Goal: Task Accomplishment & Management: Manage account settings

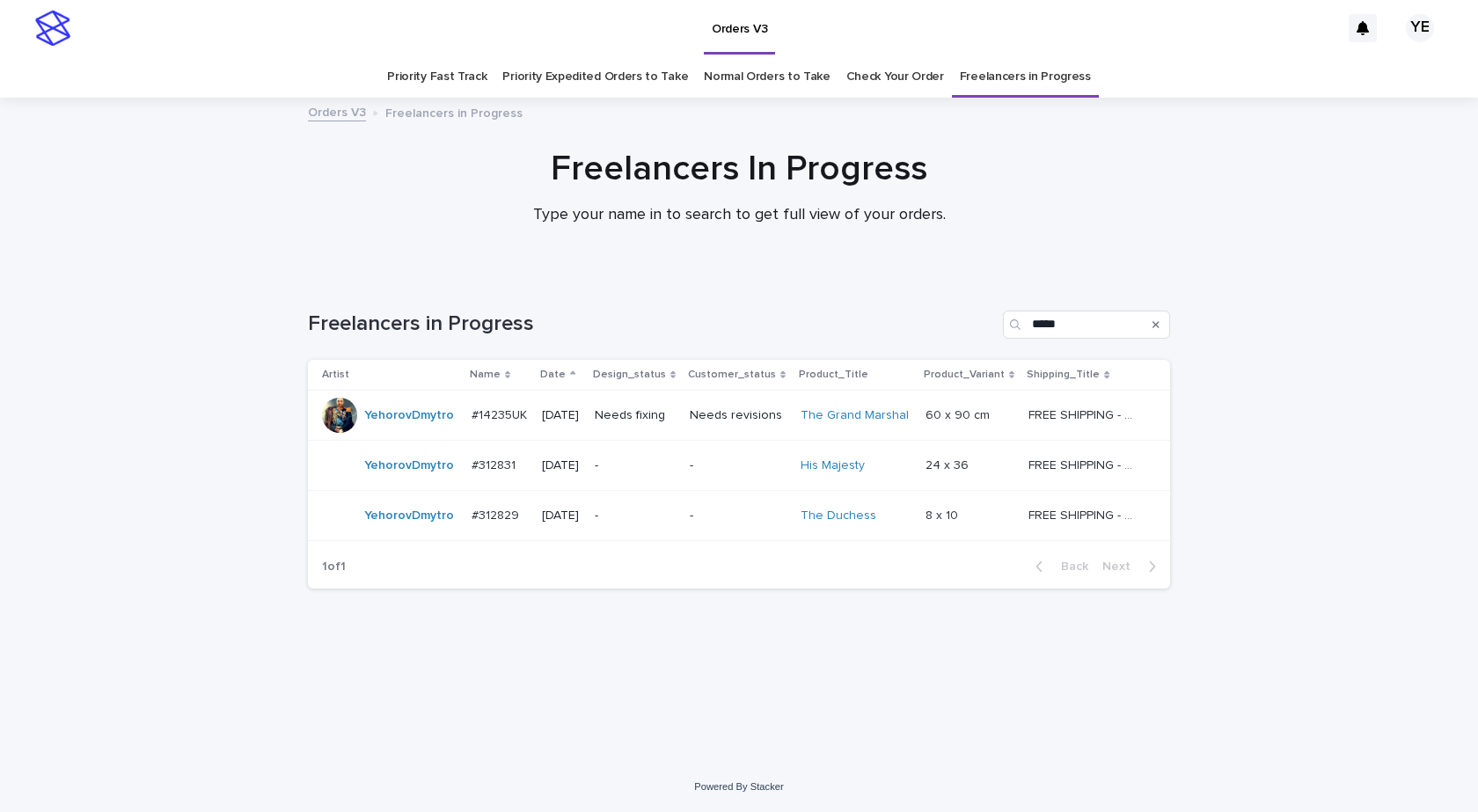
click at [148, 461] on div "Loading... Saving… Loading... Saving… Freelancers in Progress ***** Artist Name…" at bounding box center [739, 519] width 1478 height 487
click at [420, 432] on div "YehorovDmytro" at bounding box center [389, 415] width 135 height 35
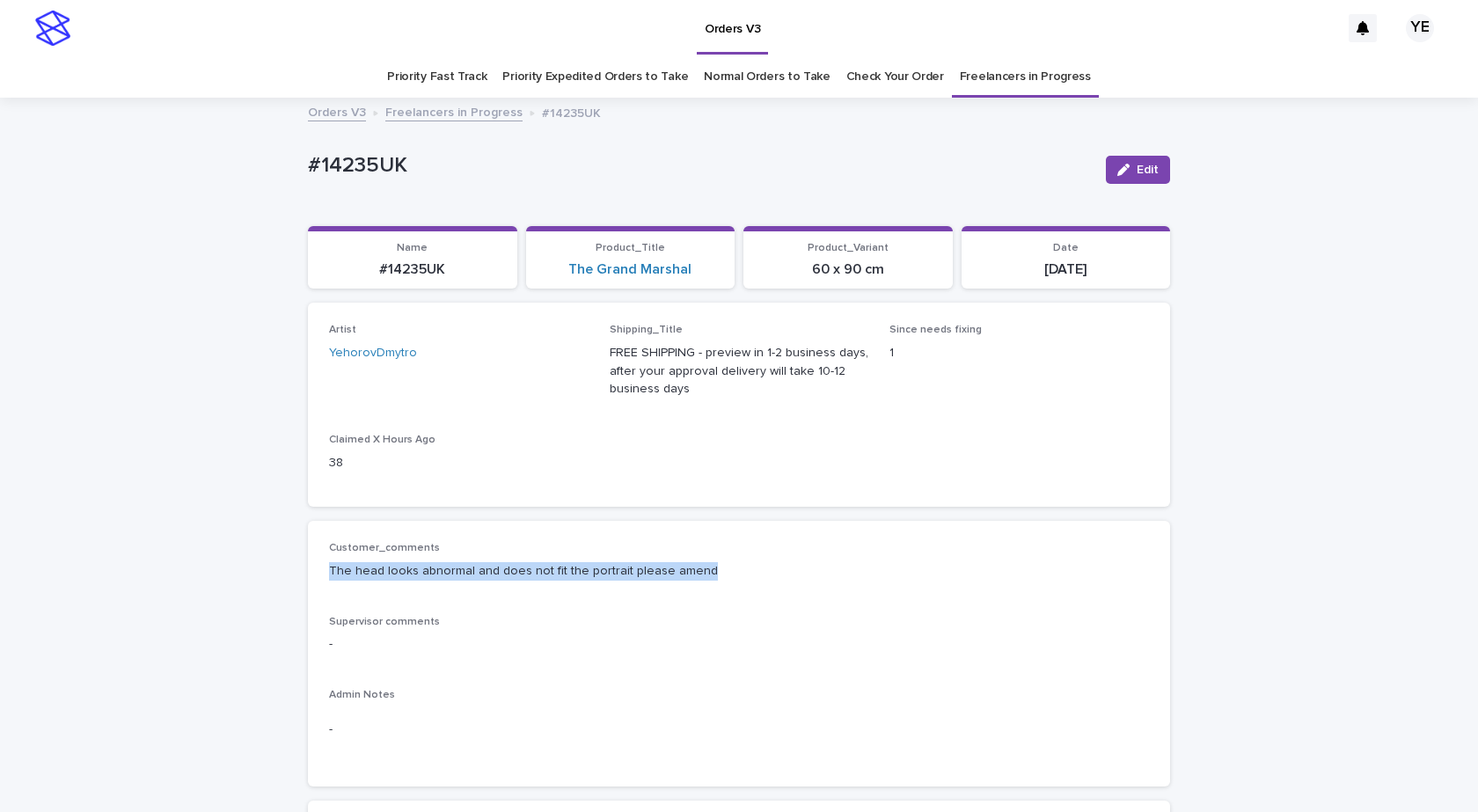
drag, startPoint x: 700, startPoint y: 568, endPoint x: 293, endPoint y: 584, distance: 407.3
copy p "The head looks abnormal and does not fit the portrait please amend"
drag, startPoint x: 419, startPoint y: 153, endPoint x: 261, endPoint y: 152, distance: 158.0
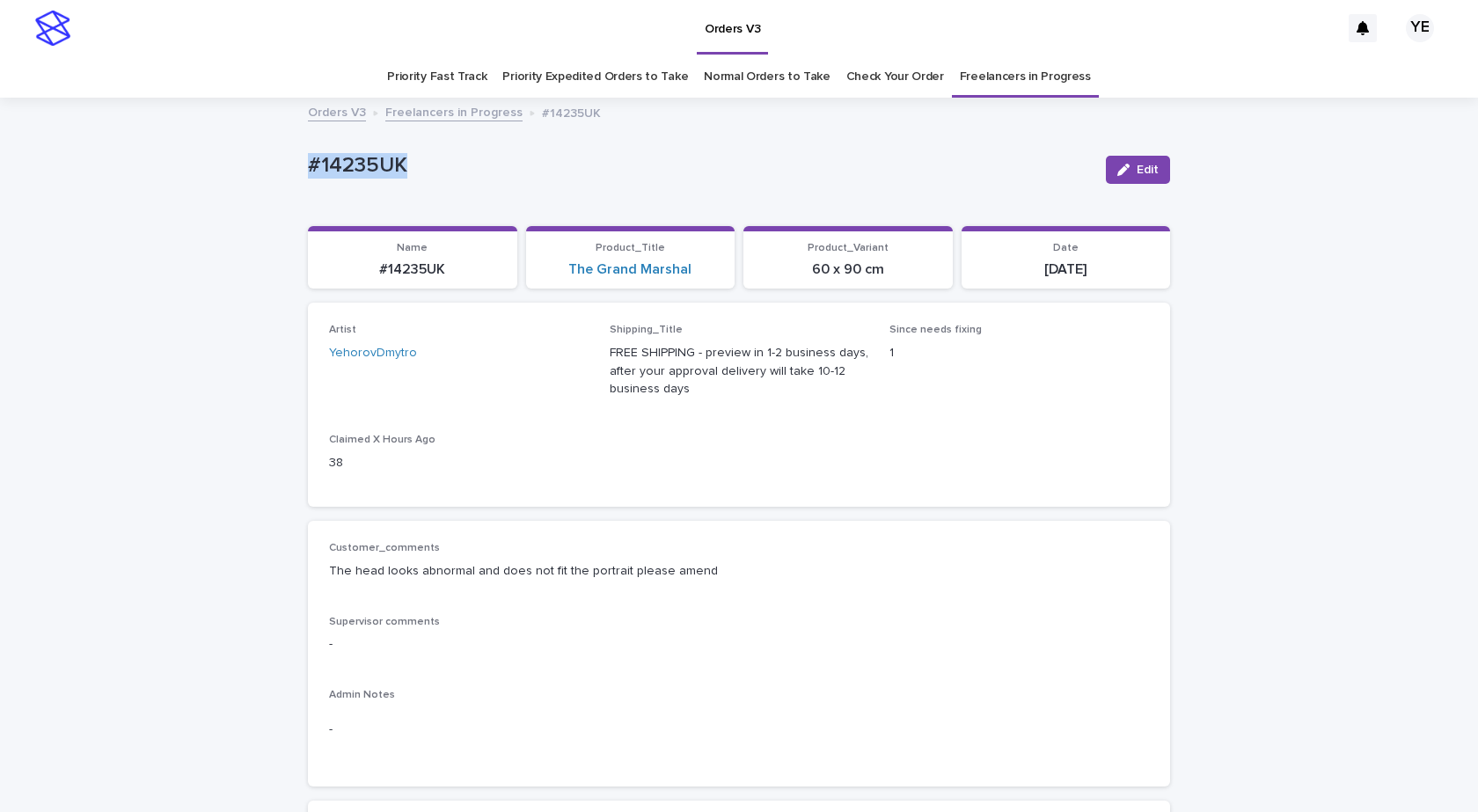
copy p "#14235UK"
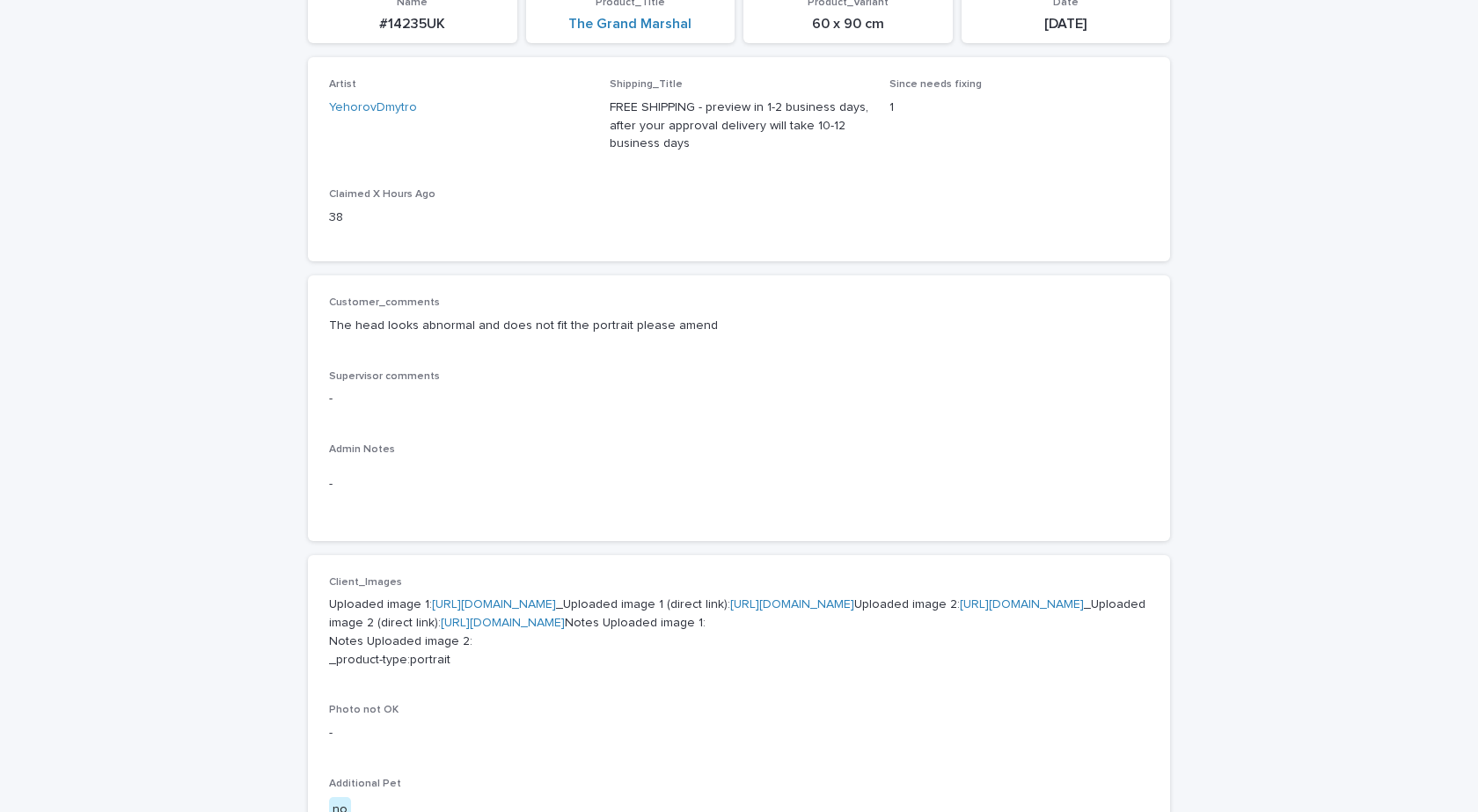
scroll to position [440, 0]
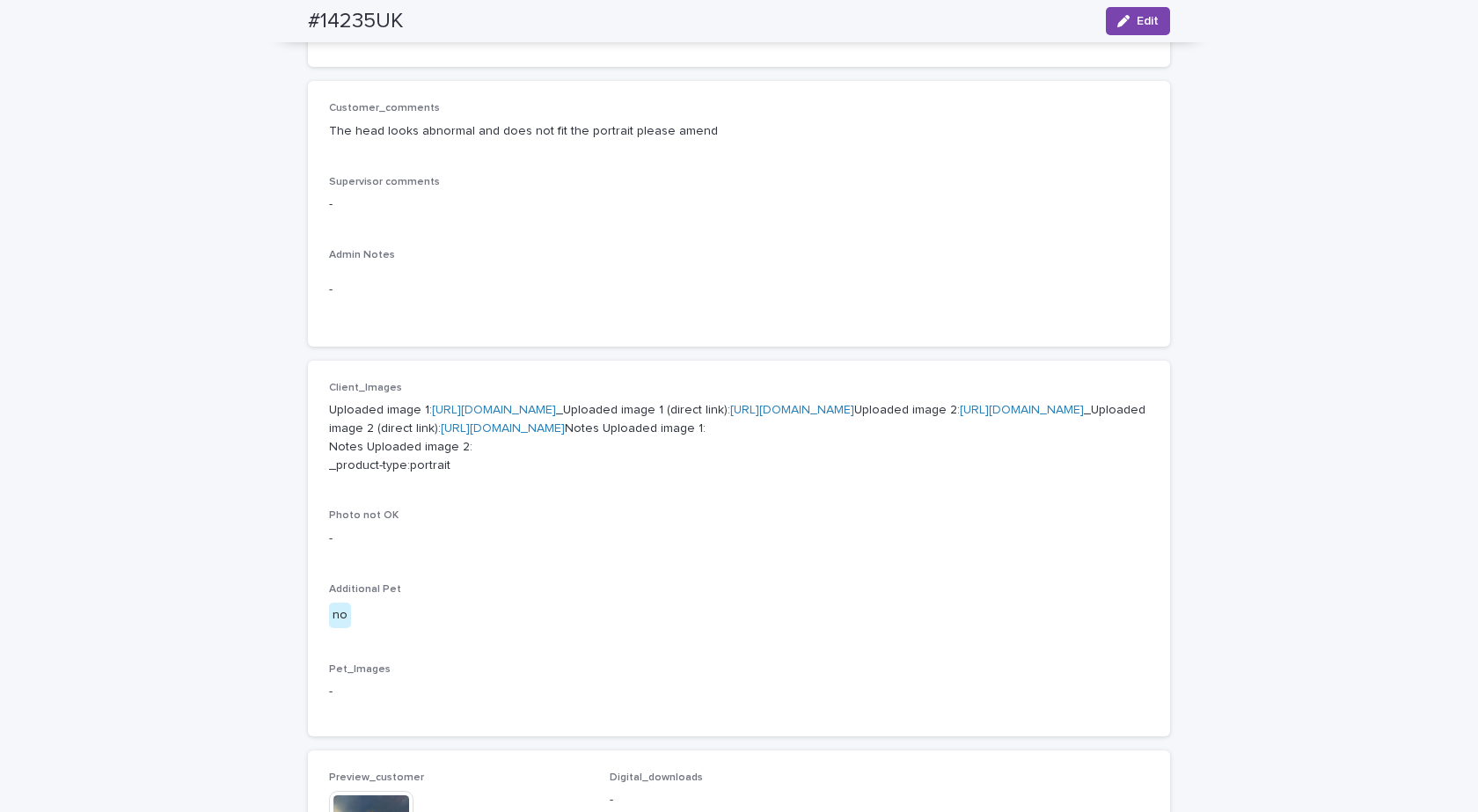
click at [490, 406] on link "https://cdn.shopify.com-uploadkit.app/s/files/1/0033/4807/0511/files/download.h…" at bounding box center [494, 410] width 124 height 13
click at [1109, 11] on button "Edit" at bounding box center [1138, 21] width 64 height 28
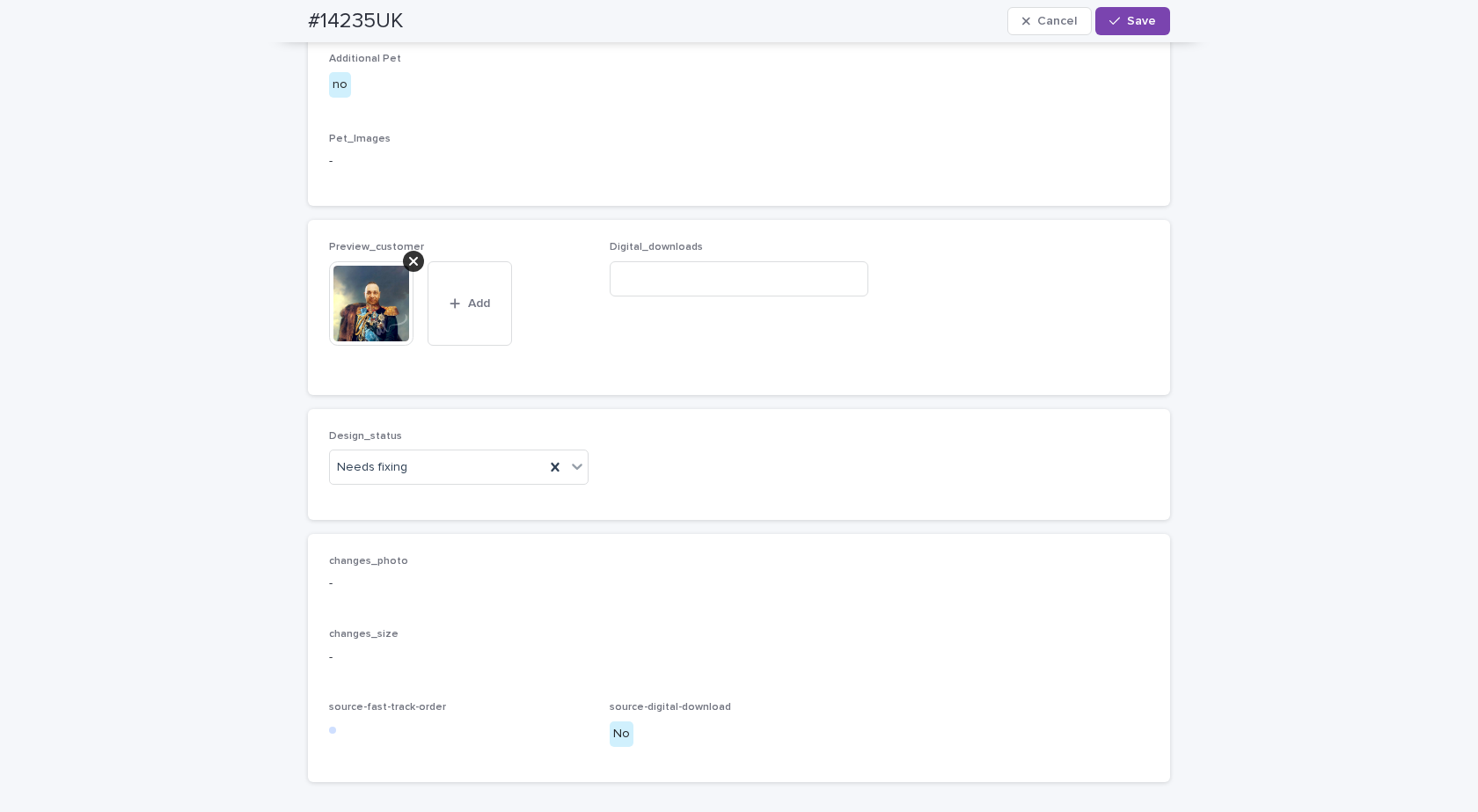
scroll to position [1167, 0]
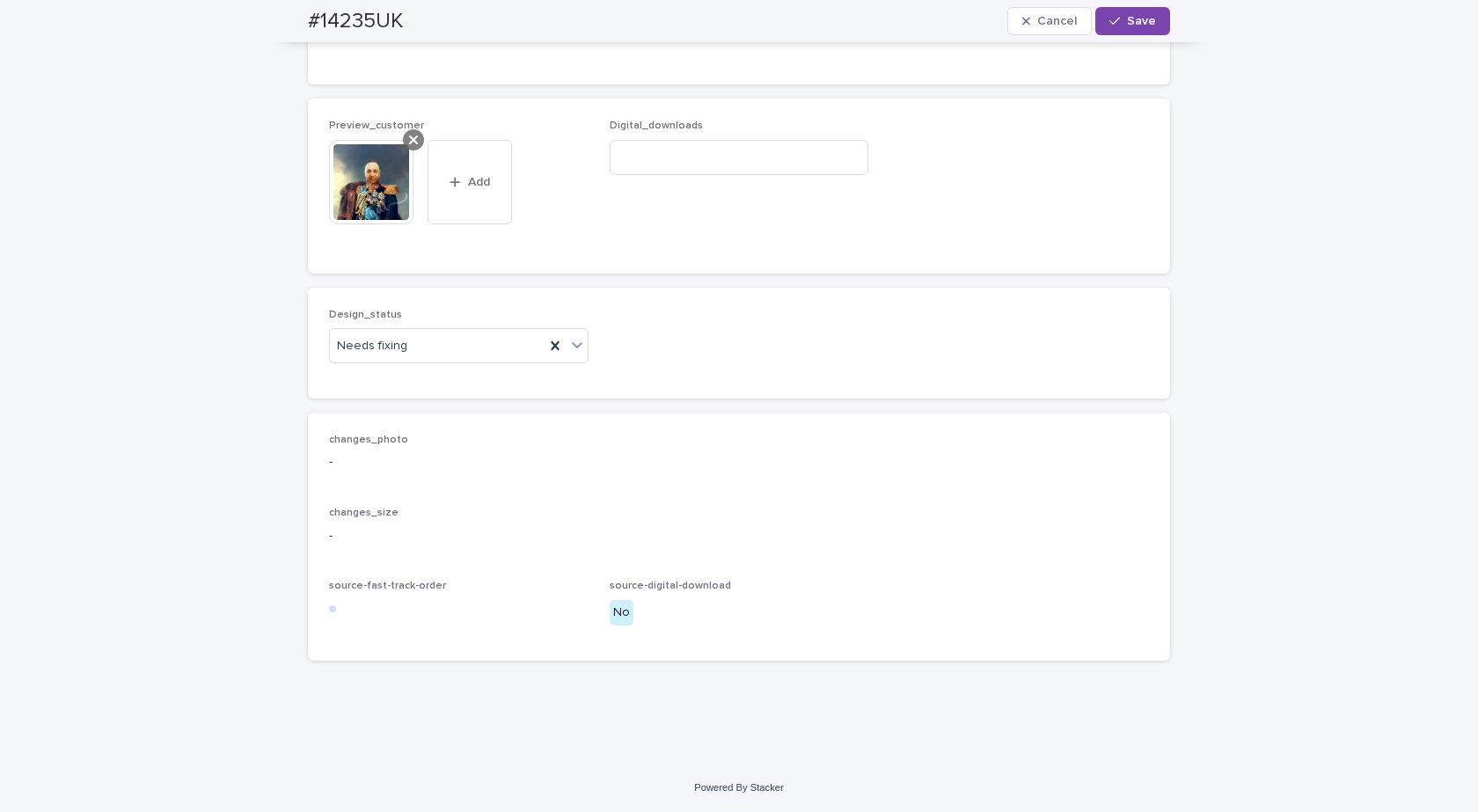
click at [409, 147] on icon at bounding box center [414, 140] width 9 height 14
click at [393, 398] on div "Design_status Needs fixing" at bounding box center [739, 343] width 862 height 111
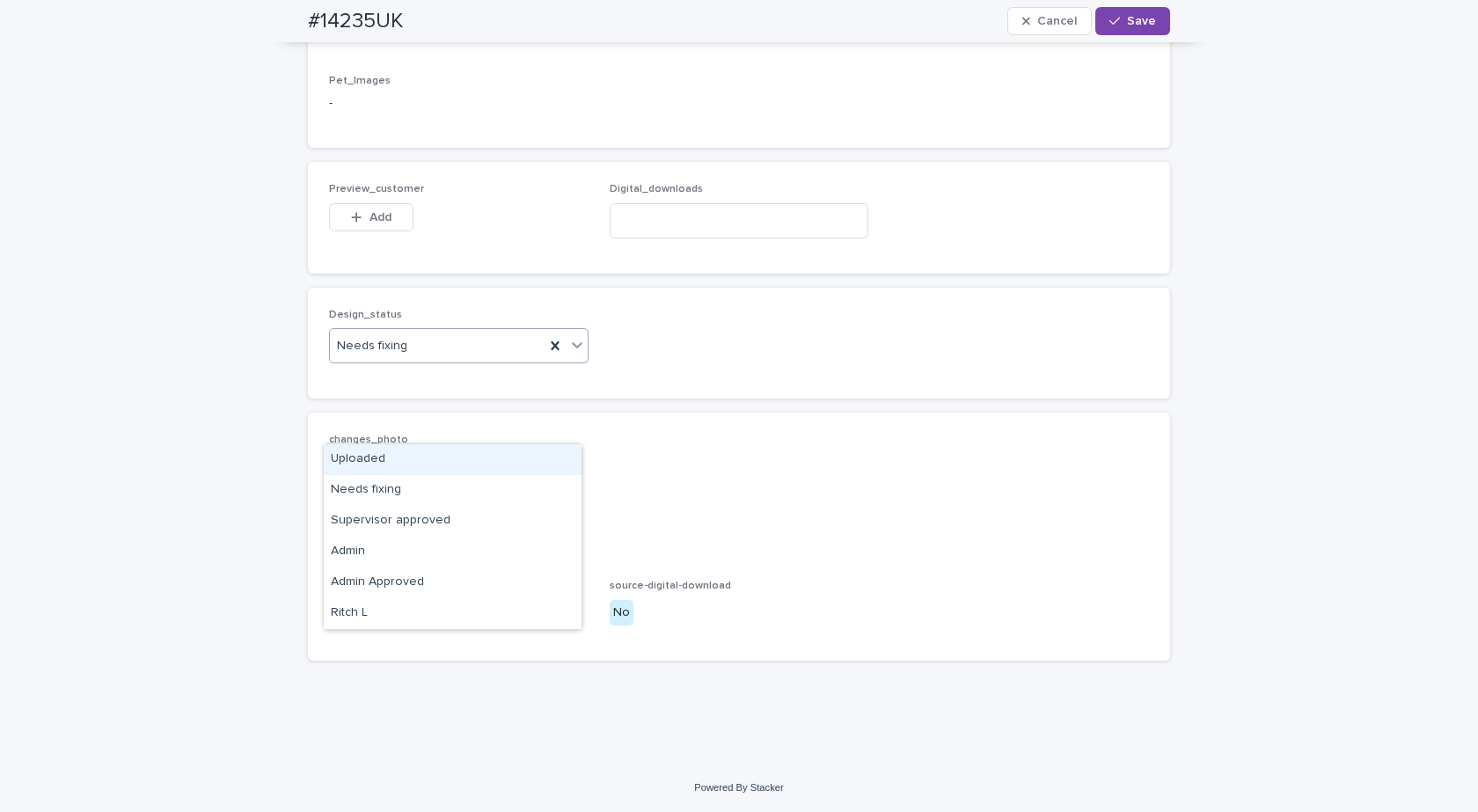
click at [401, 361] on div "Needs fixing" at bounding box center [438, 346] width 215 height 29
click at [385, 457] on div "Uploaded" at bounding box center [453, 459] width 258 height 30
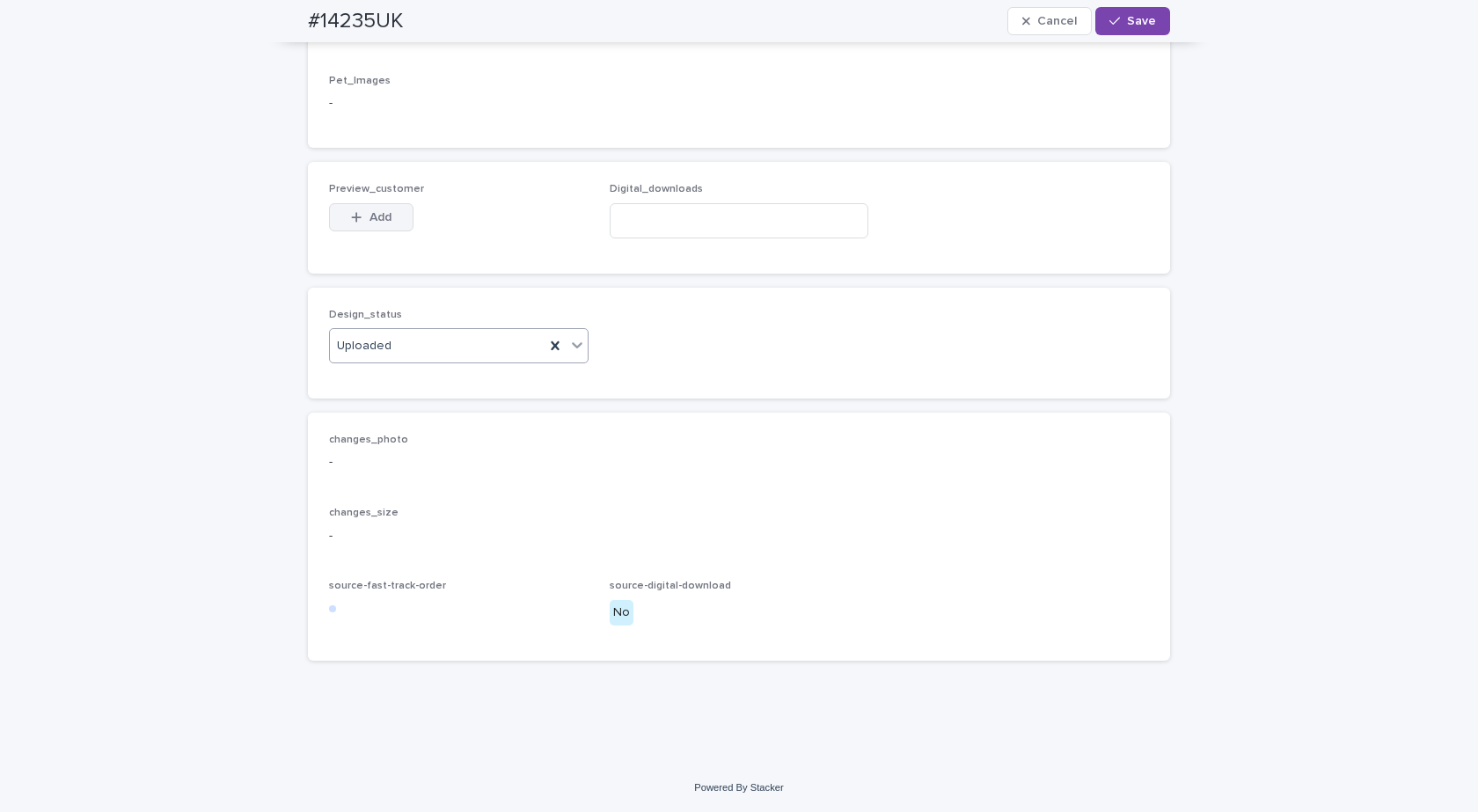
click at [376, 224] on span "Add" at bounding box center [380, 218] width 22 height 13
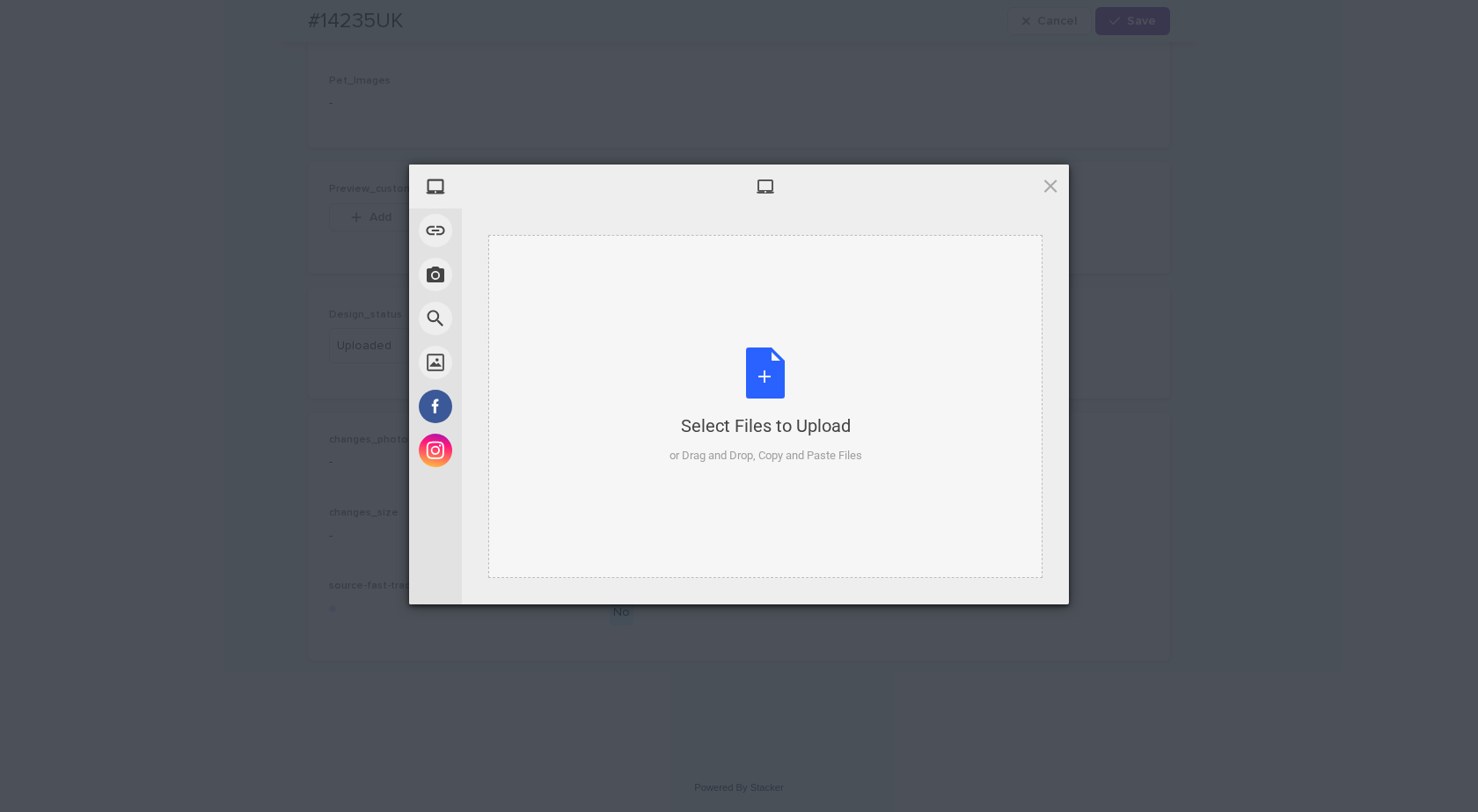
click at [746, 372] on div "Select Files to Upload or Drag and Drop, Copy and Paste Files" at bounding box center [765, 406] width 192 height 117
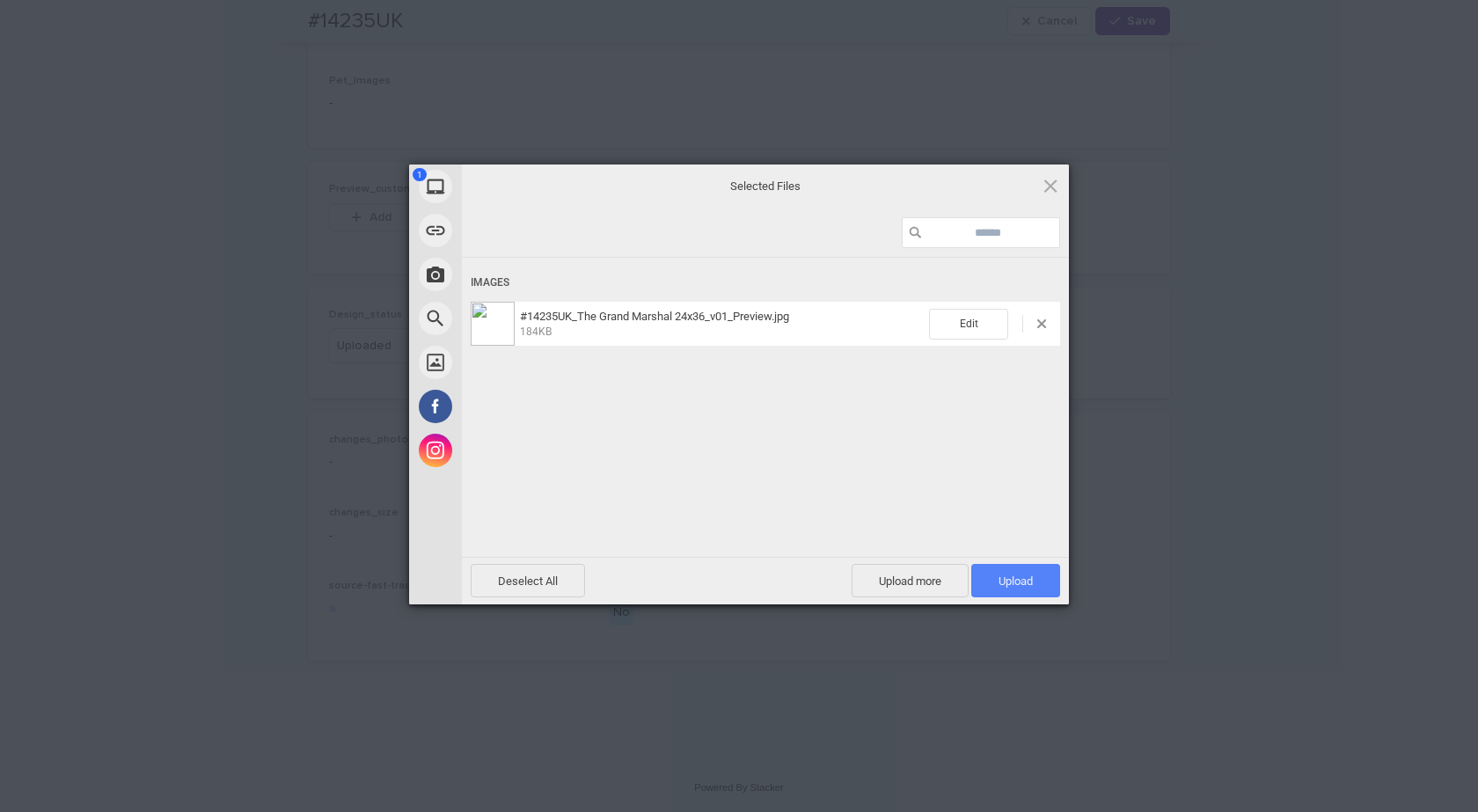
click at [1036, 570] on span "Upload 1" at bounding box center [1015, 580] width 89 height 33
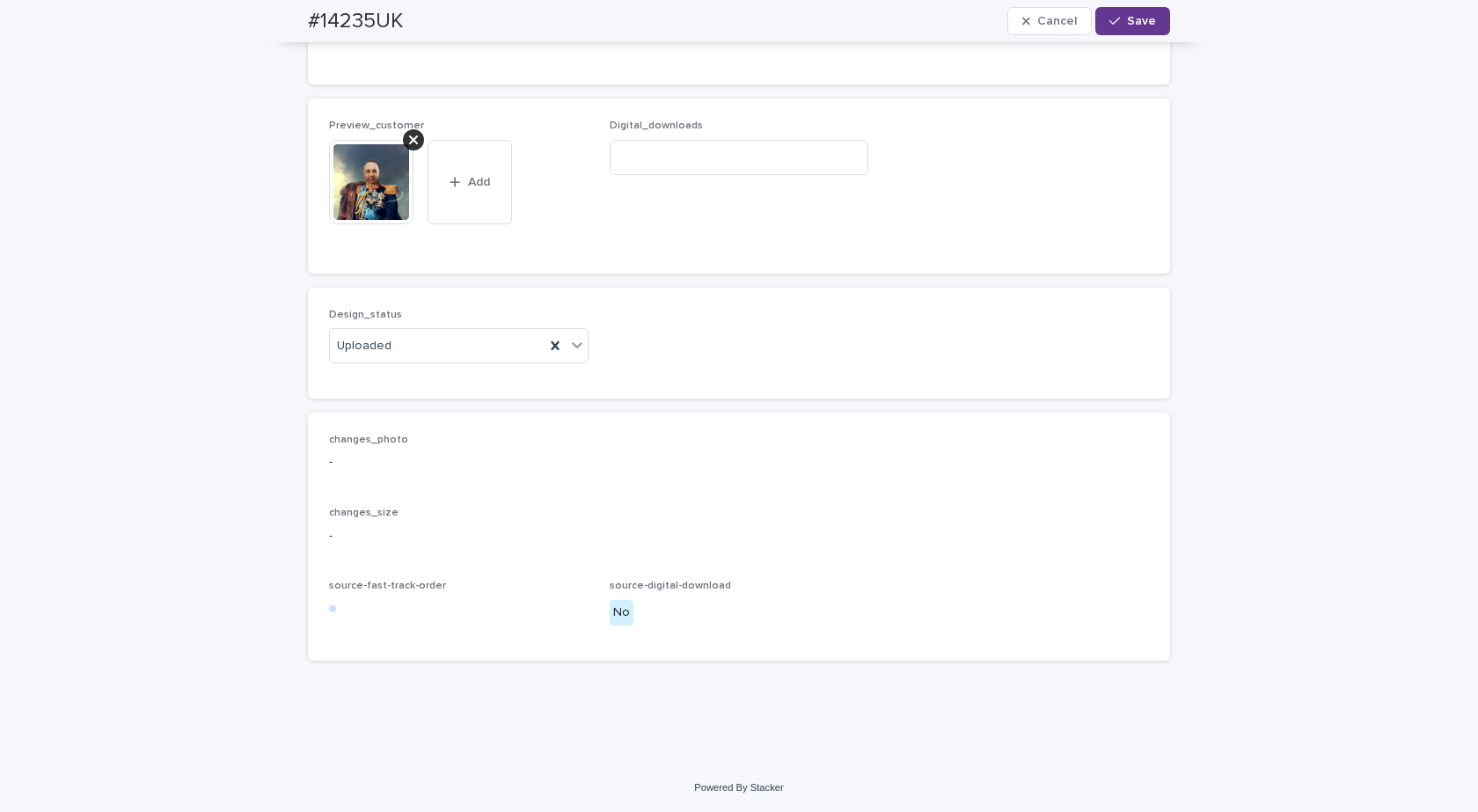
click at [1136, 17] on span "Save" at bounding box center [1141, 21] width 29 height 13
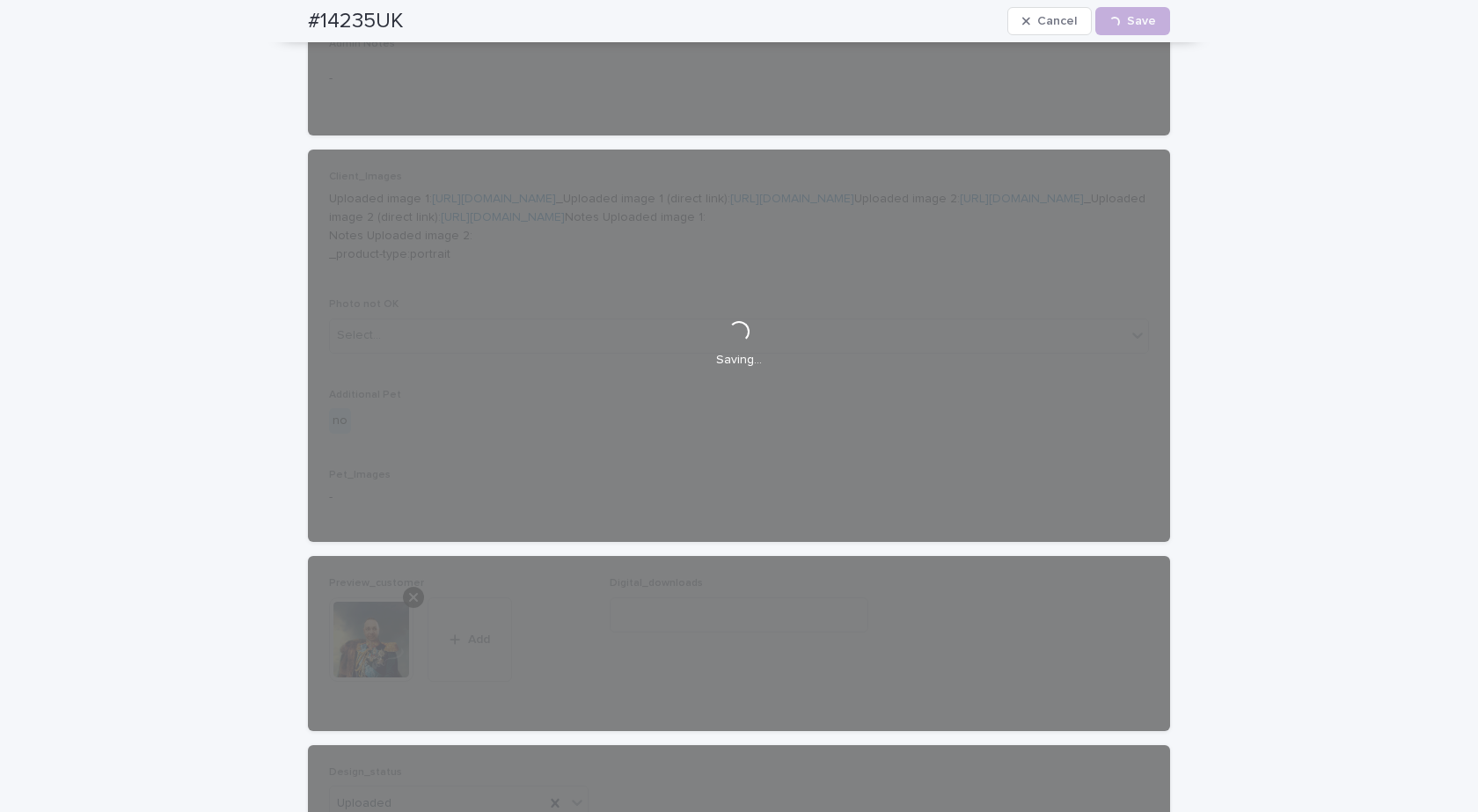
scroll to position [528, 0]
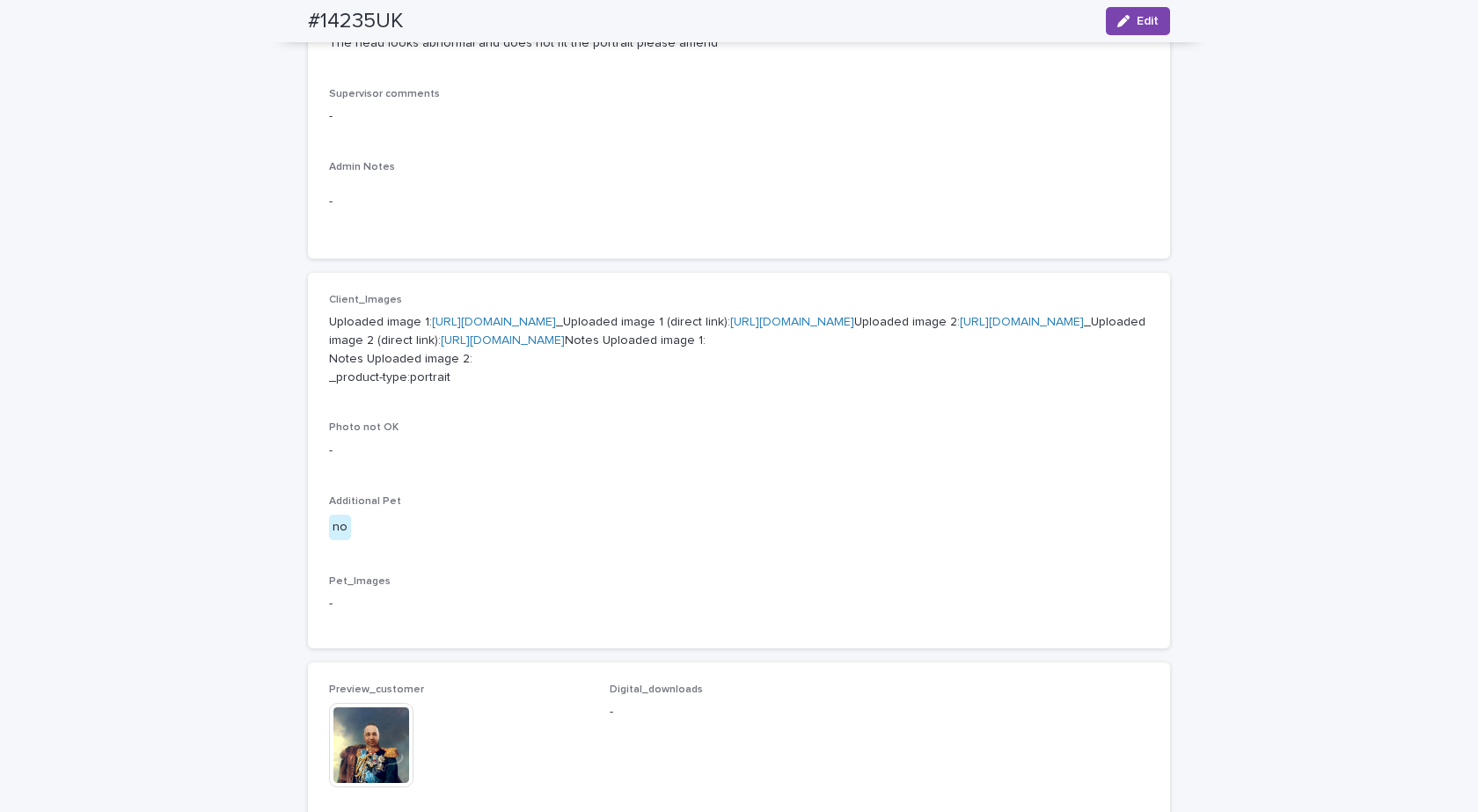
click at [960, 329] on link "https://cdn.shopify.com-uploadkit.app/s/files/1/0033/4807/0511/files/download.h…" at bounding box center [1021, 322] width 124 height 13
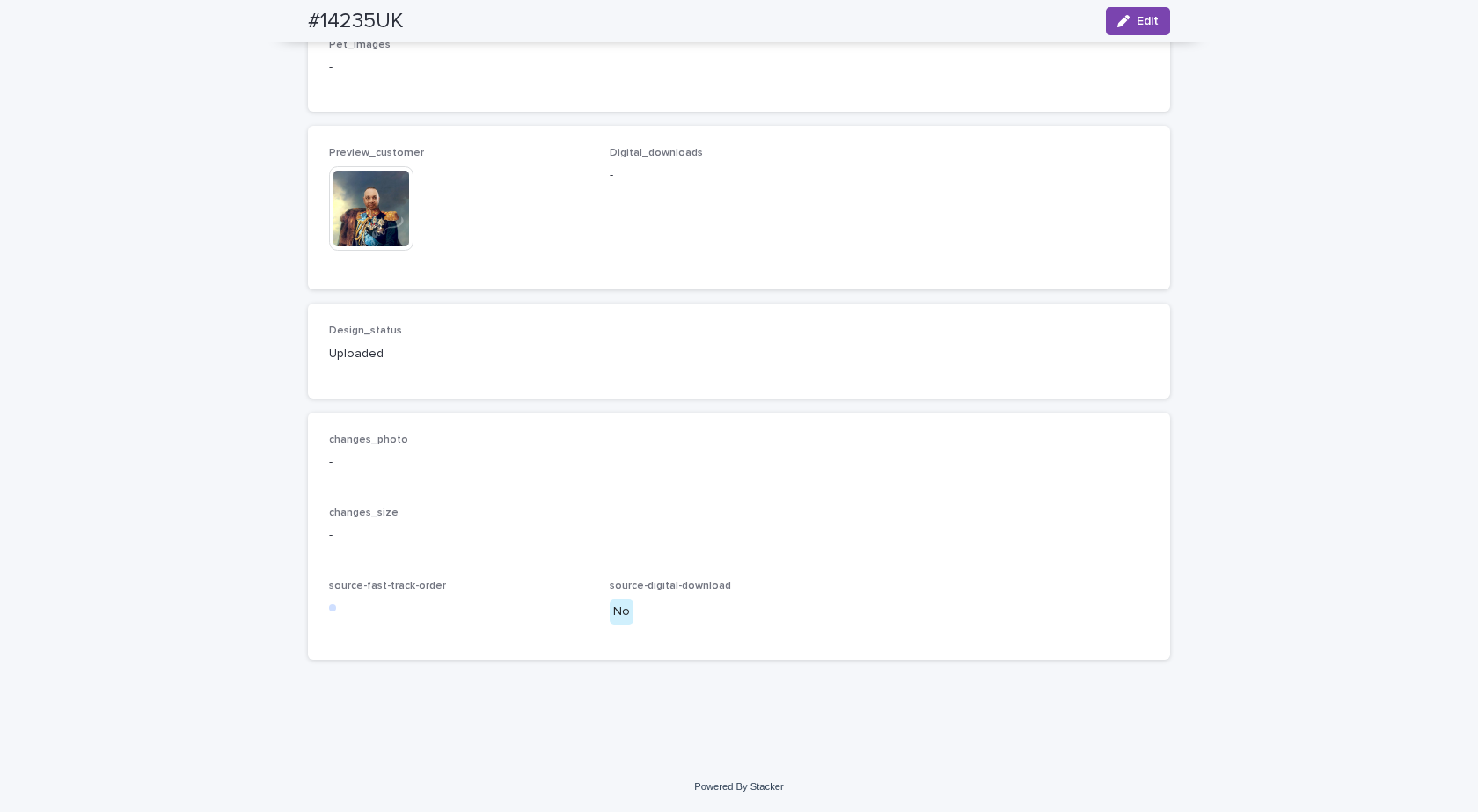
scroll to position [1266, 0]
click at [364, 212] on img at bounding box center [372, 209] width 84 height 84
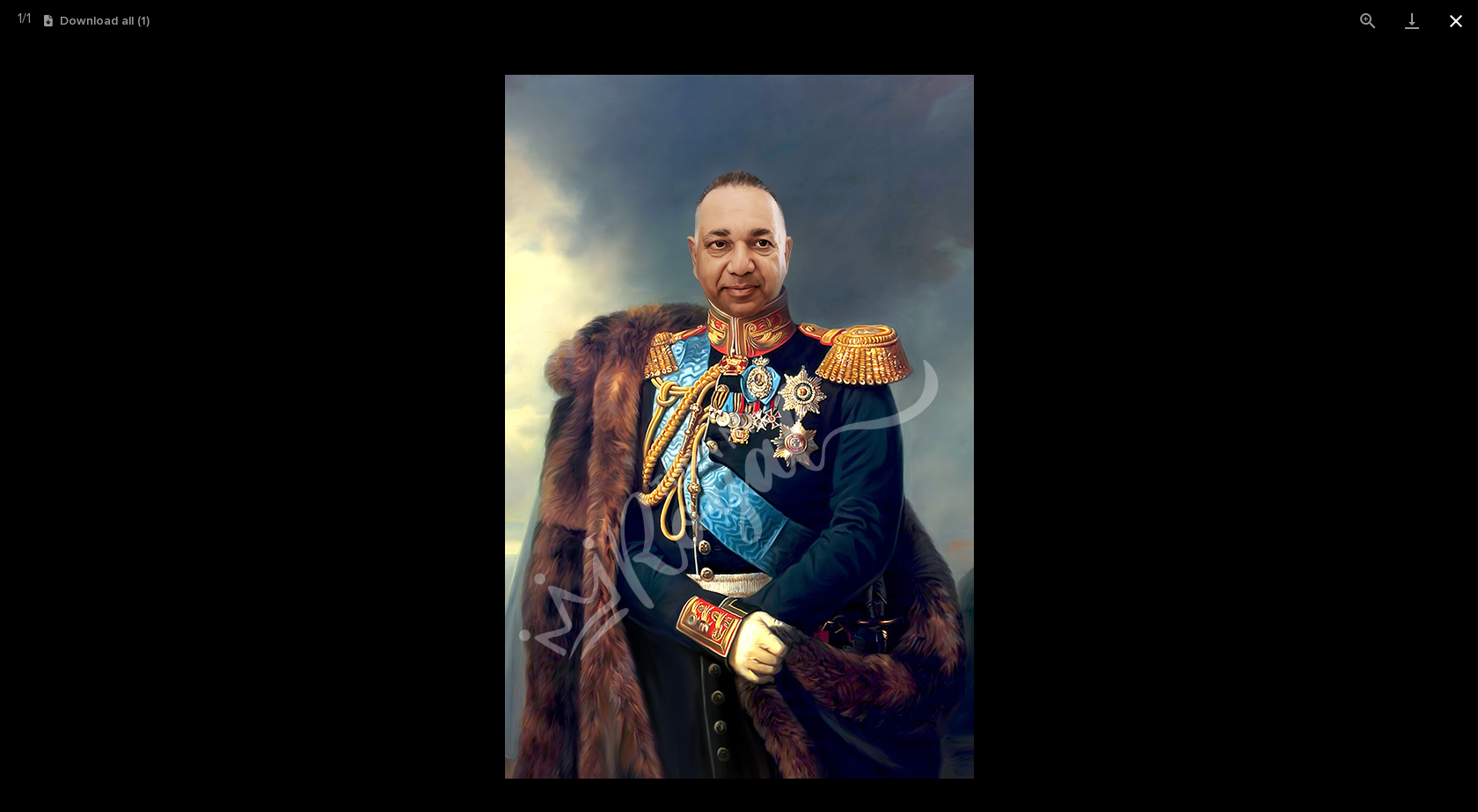
click at [1463, 19] on button "Close gallery" at bounding box center [1456, 21] width 44 height 41
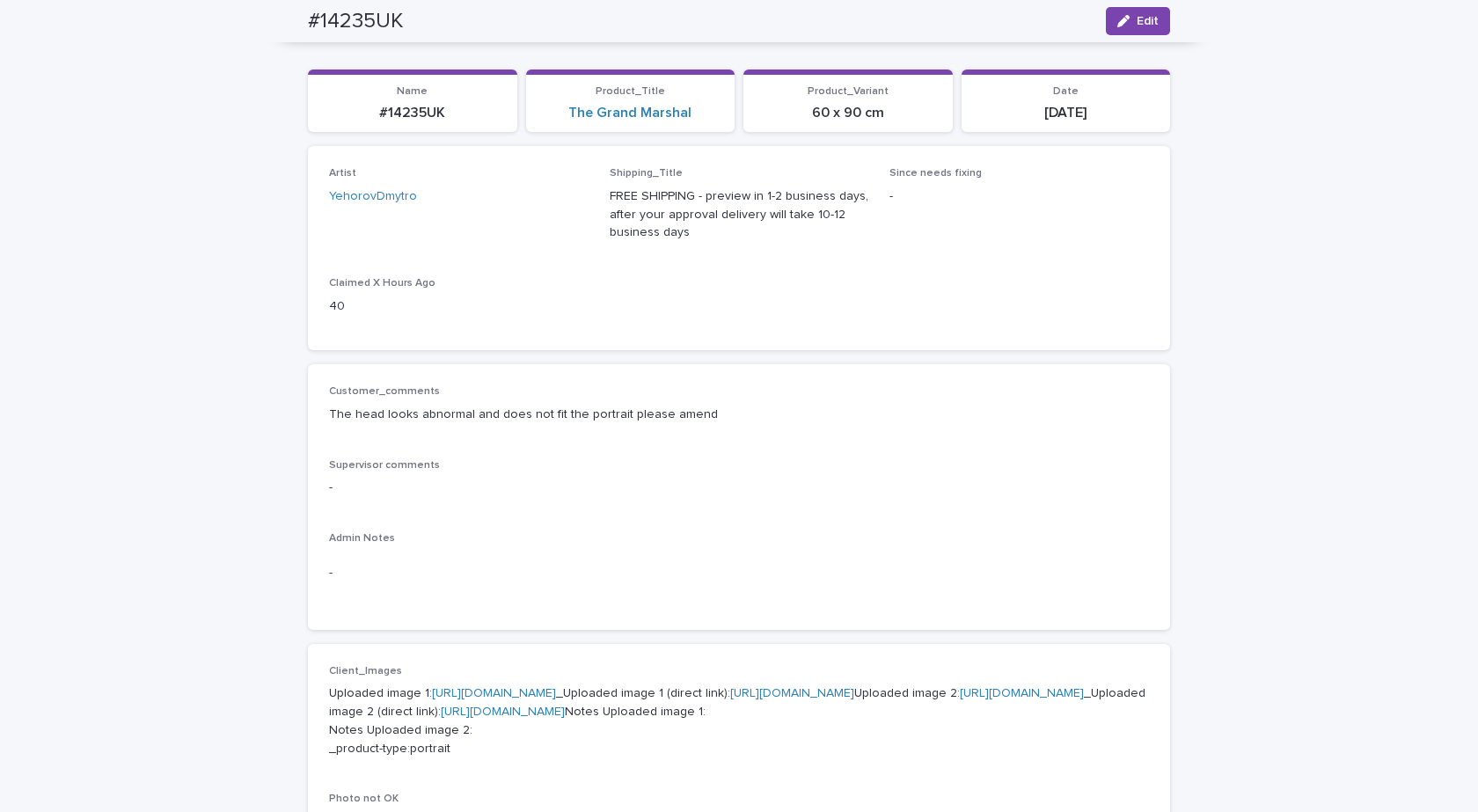
scroll to position [0, 0]
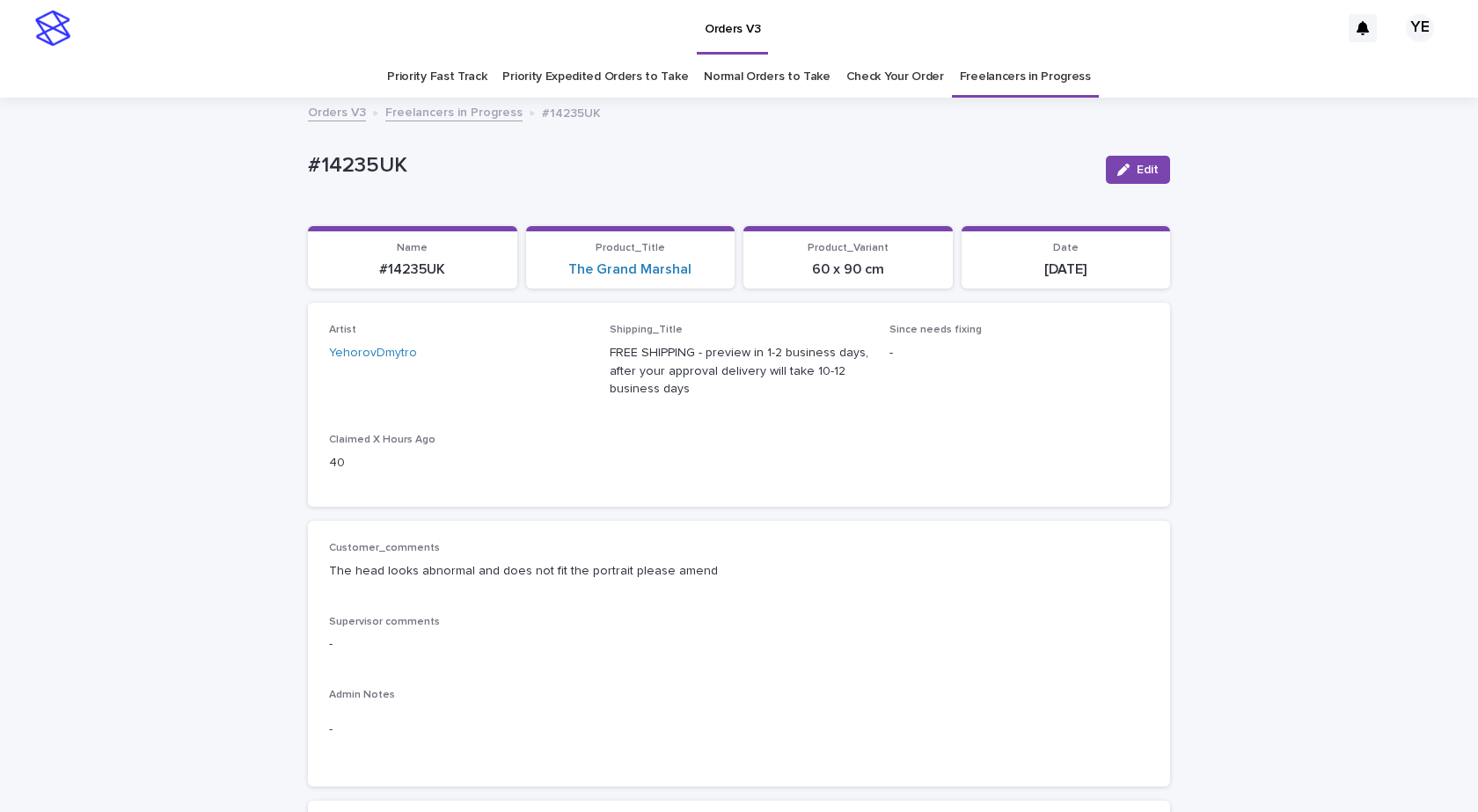
click at [423, 106] on link "Freelancers in Progress" at bounding box center [453, 111] width 137 height 21
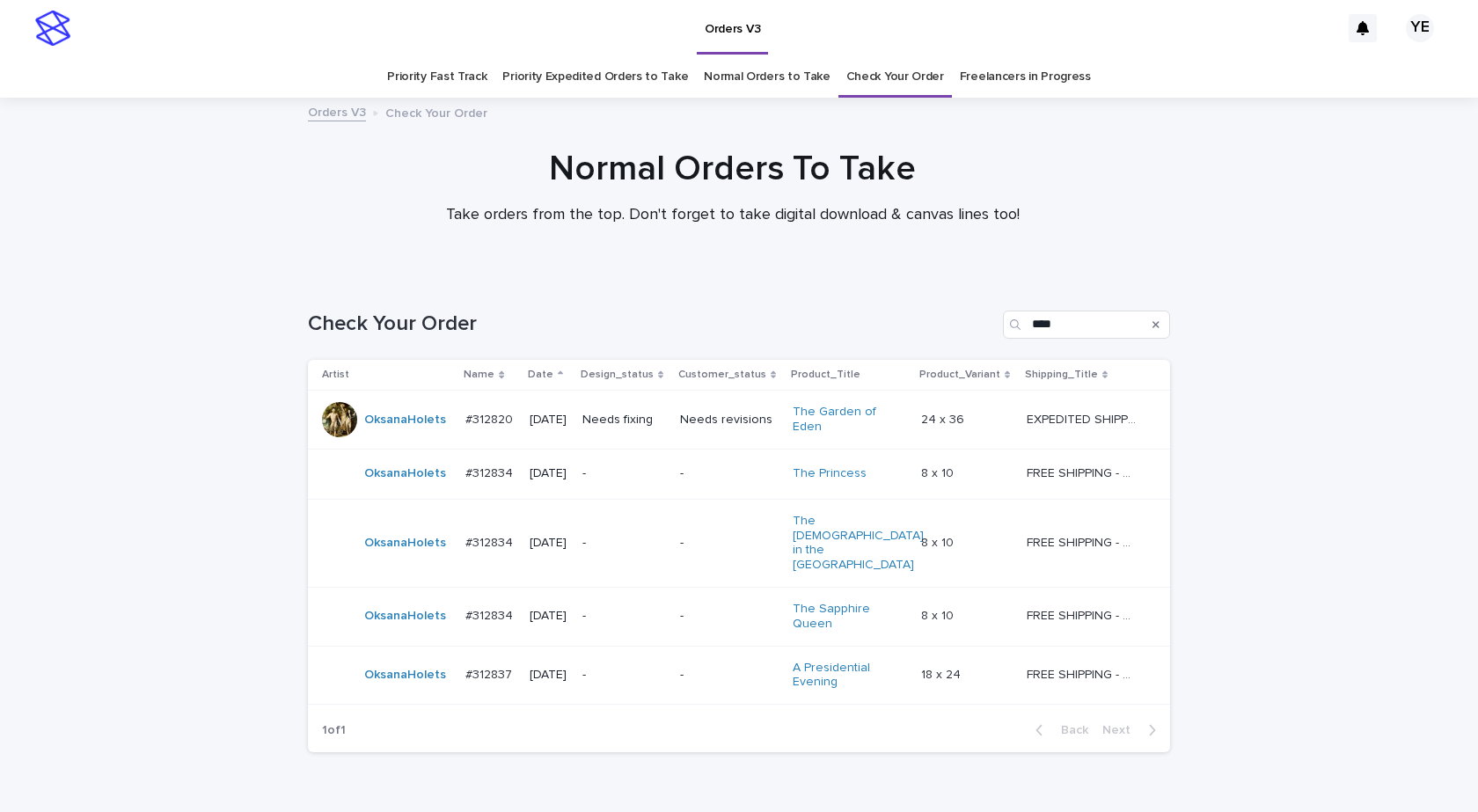
click at [393, 484] on td "OksanaHolets" at bounding box center [383, 474] width 150 height 50
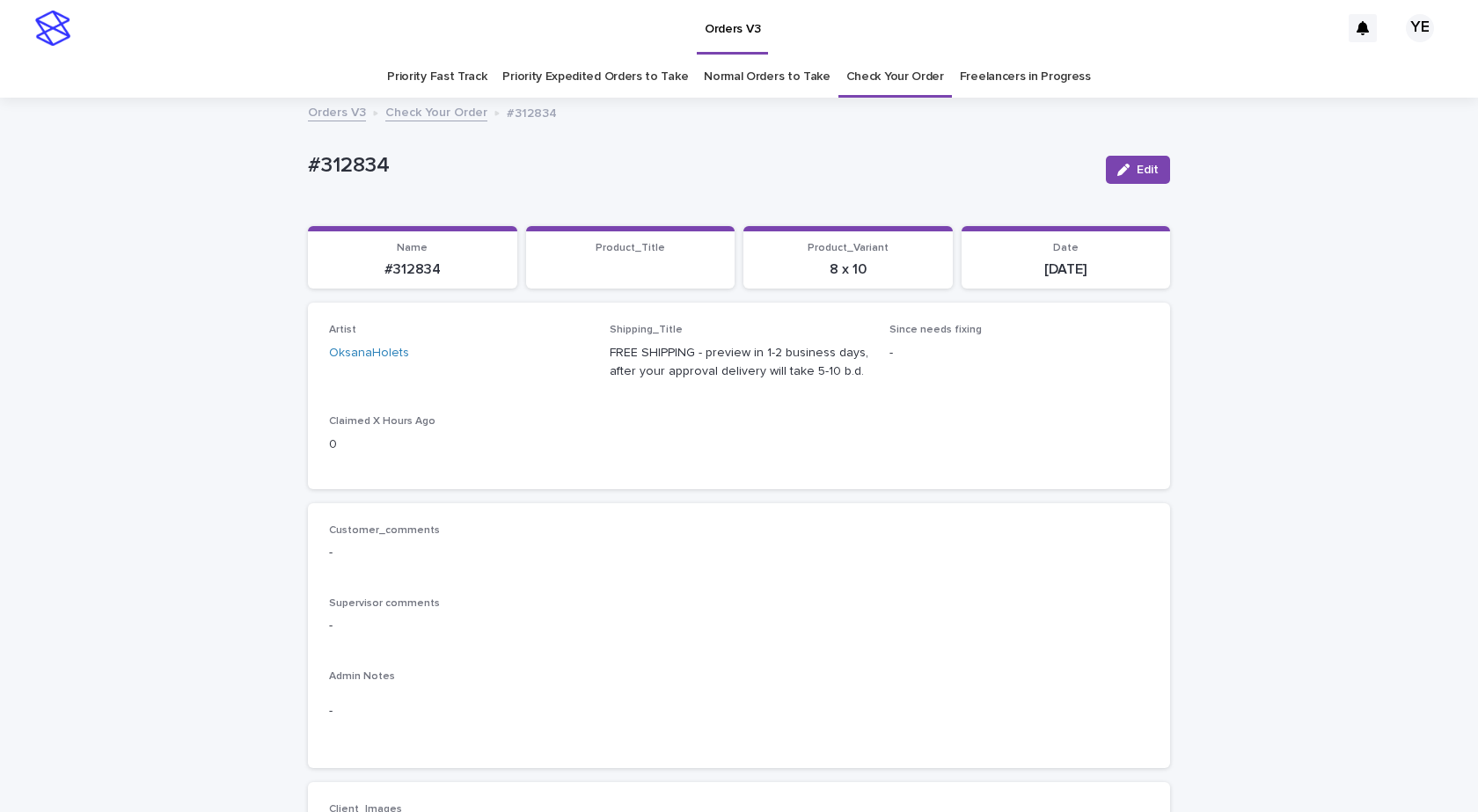
scroll to position [528, 0]
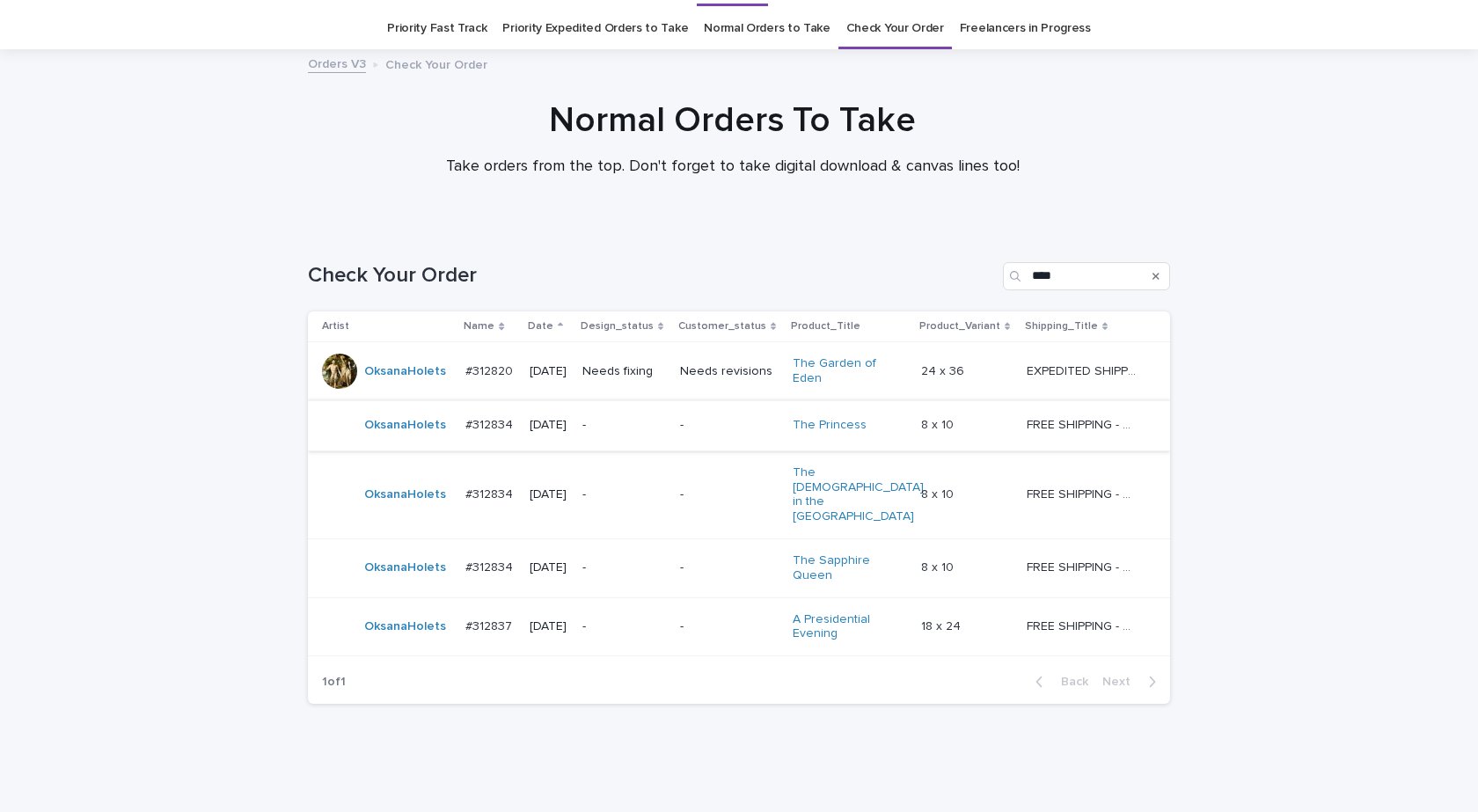
scroll to position [55, 0]
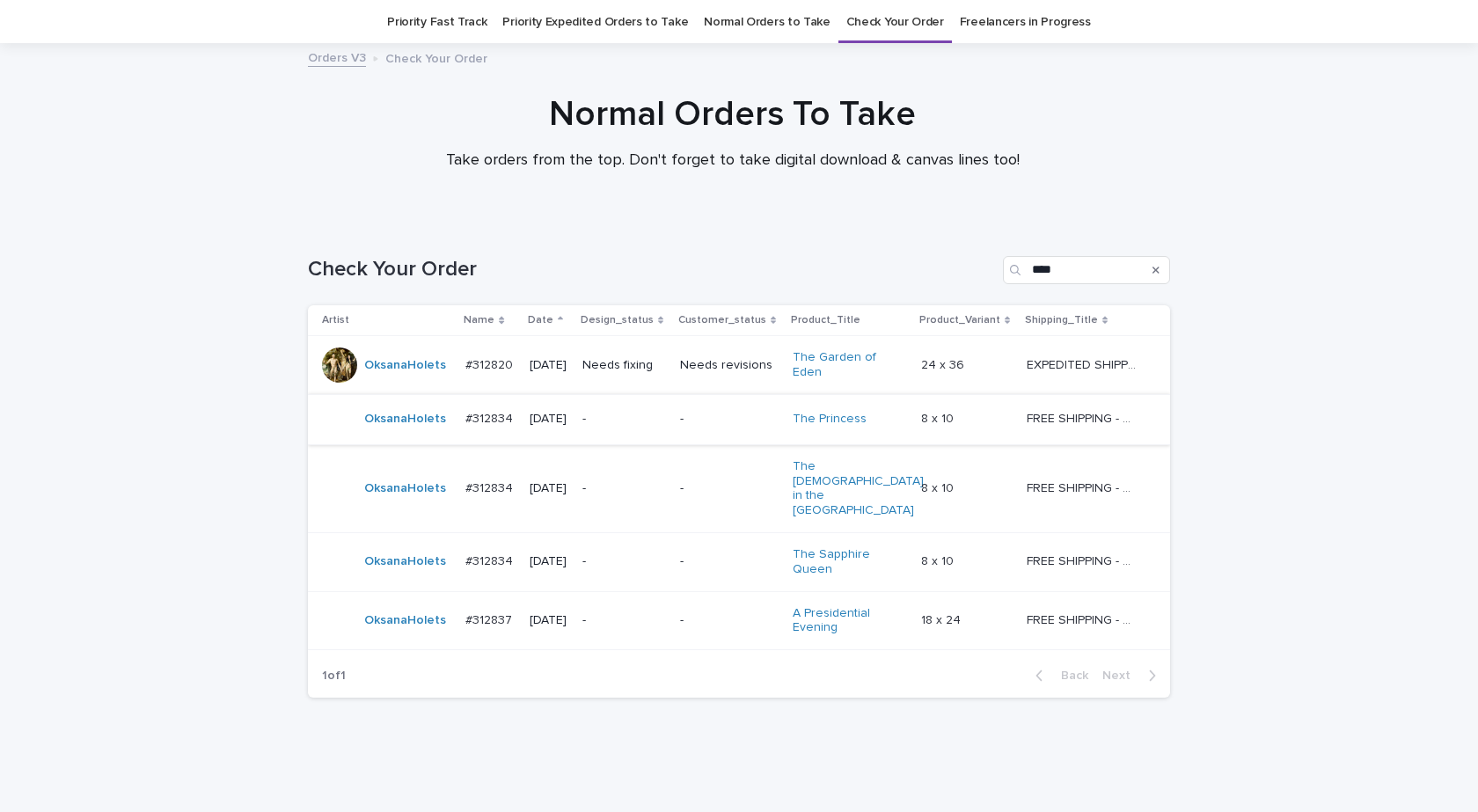
click at [409, 482] on div "OksanaHolets" at bounding box center [387, 488] width 129 height 35
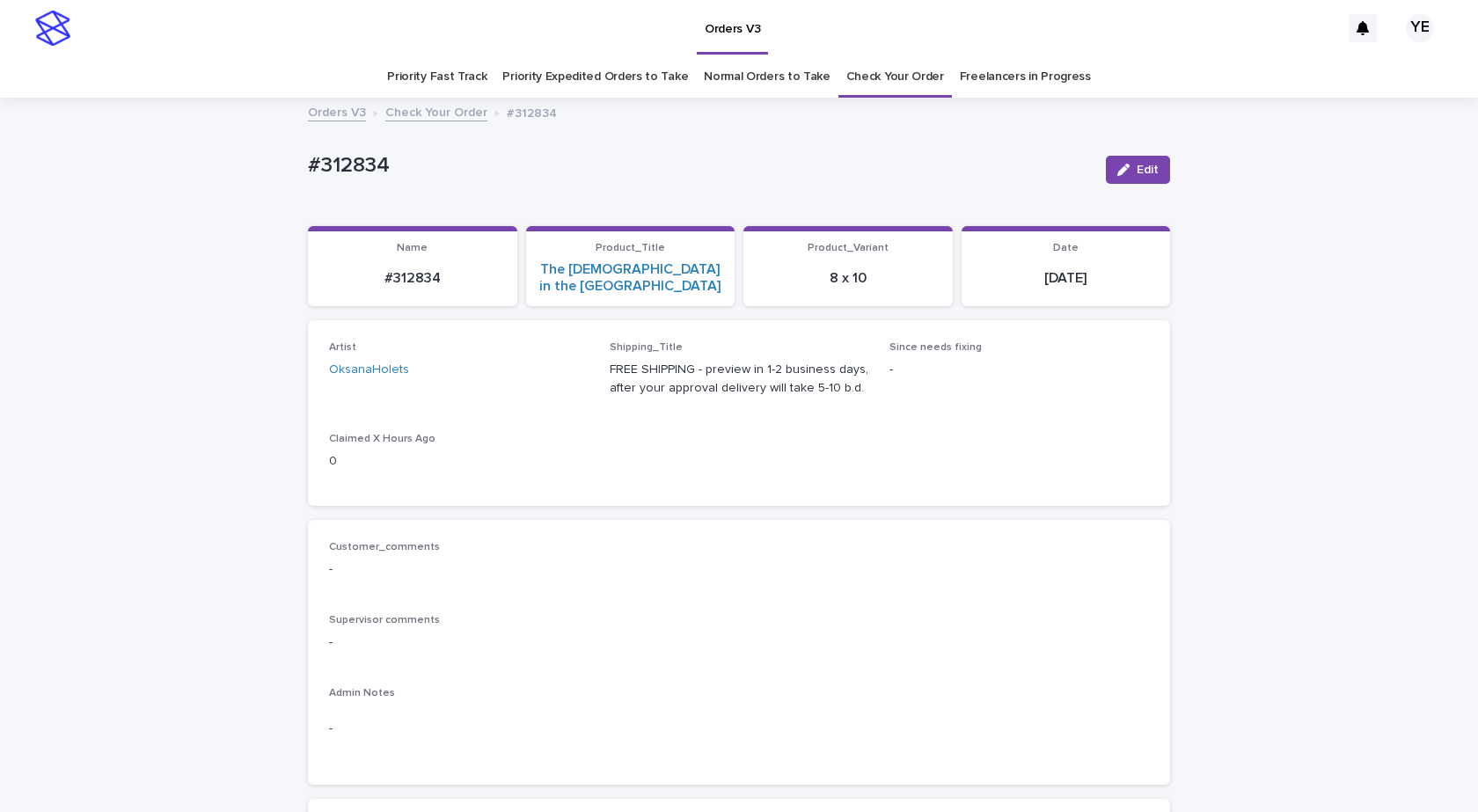
scroll to position [528, 0]
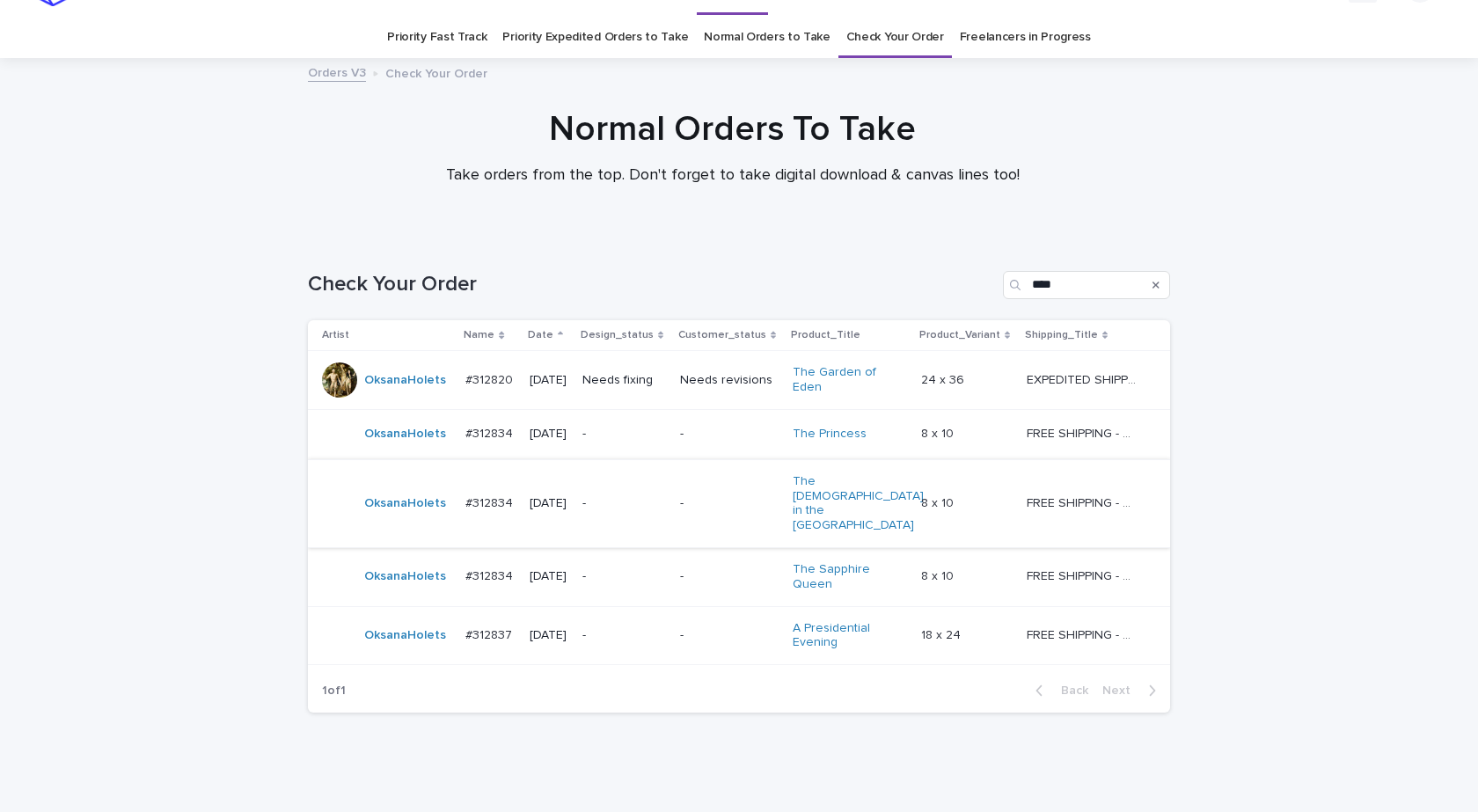
scroll to position [55, 0]
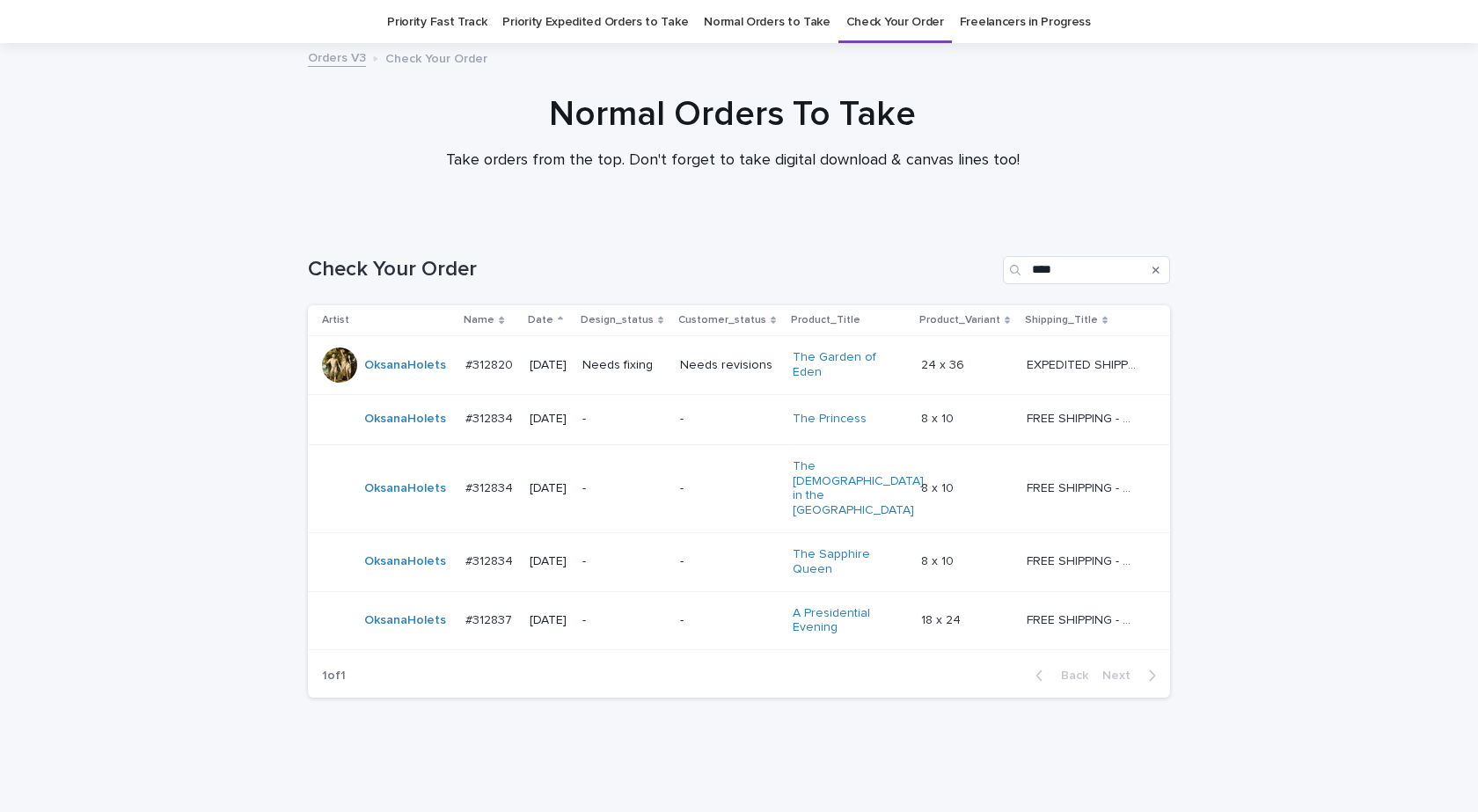
click at [422, 543] on td "OksanaHolets" at bounding box center [383, 562] width 150 height 59
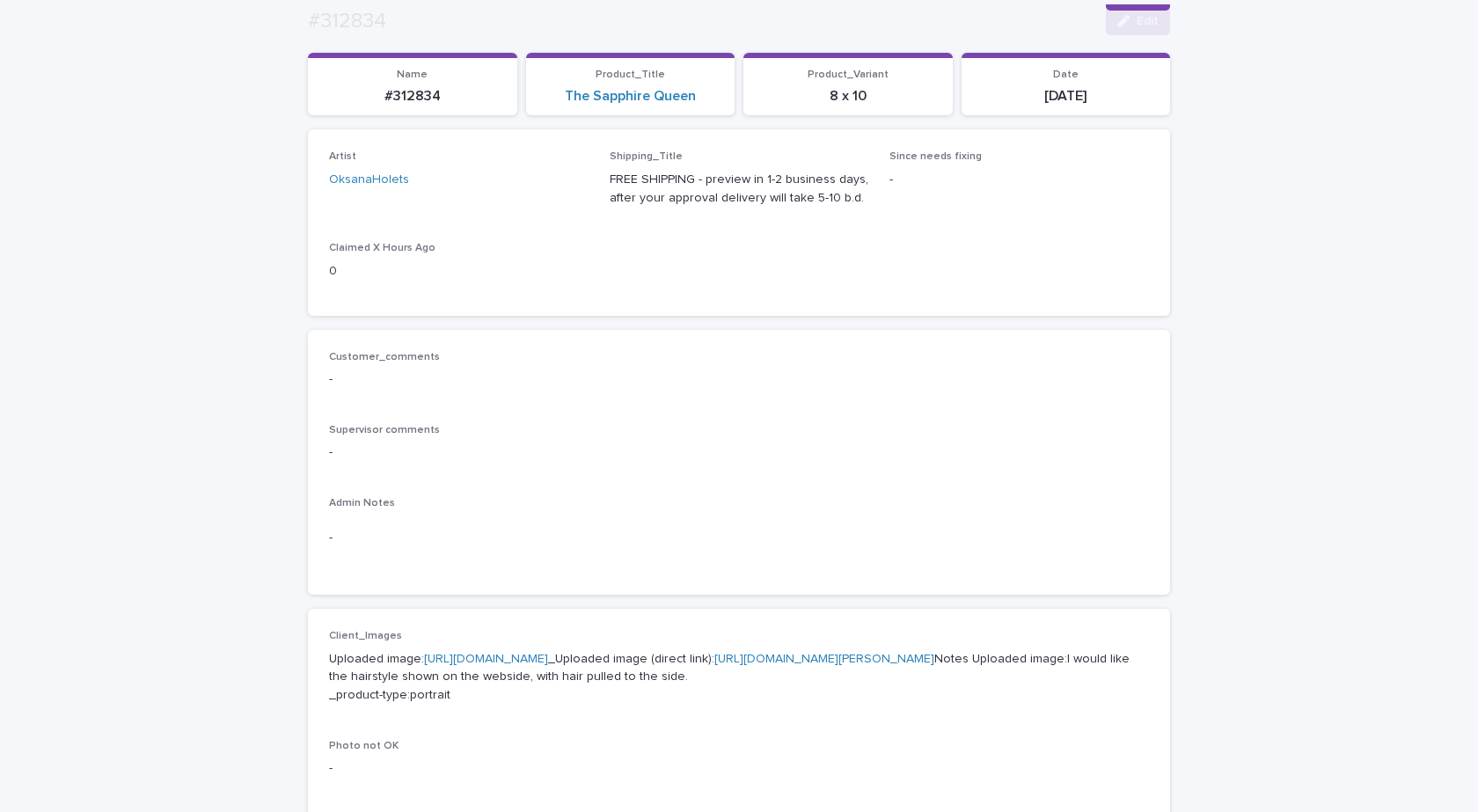
scroll to position [440, 0]
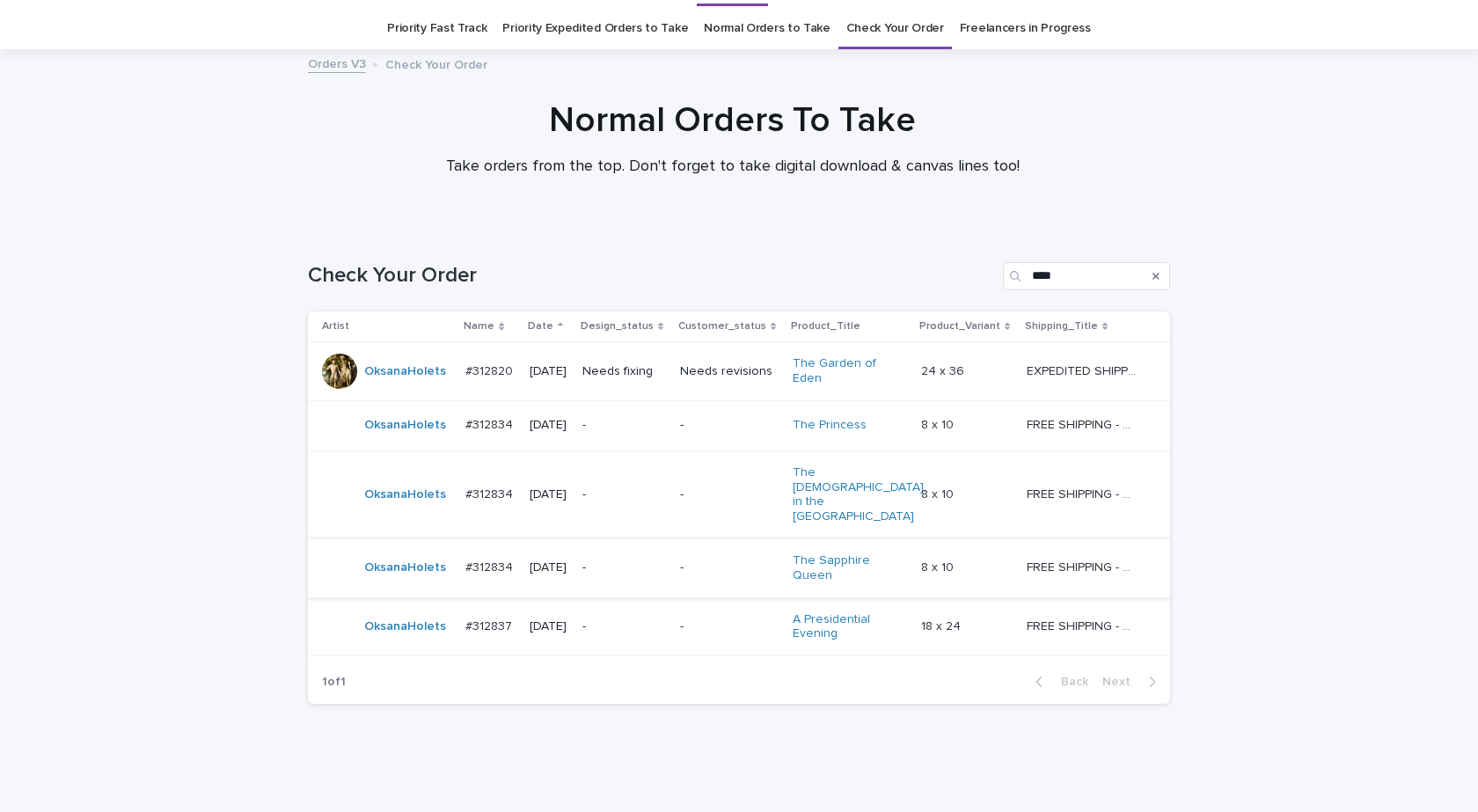
scroll to position [55, 0]
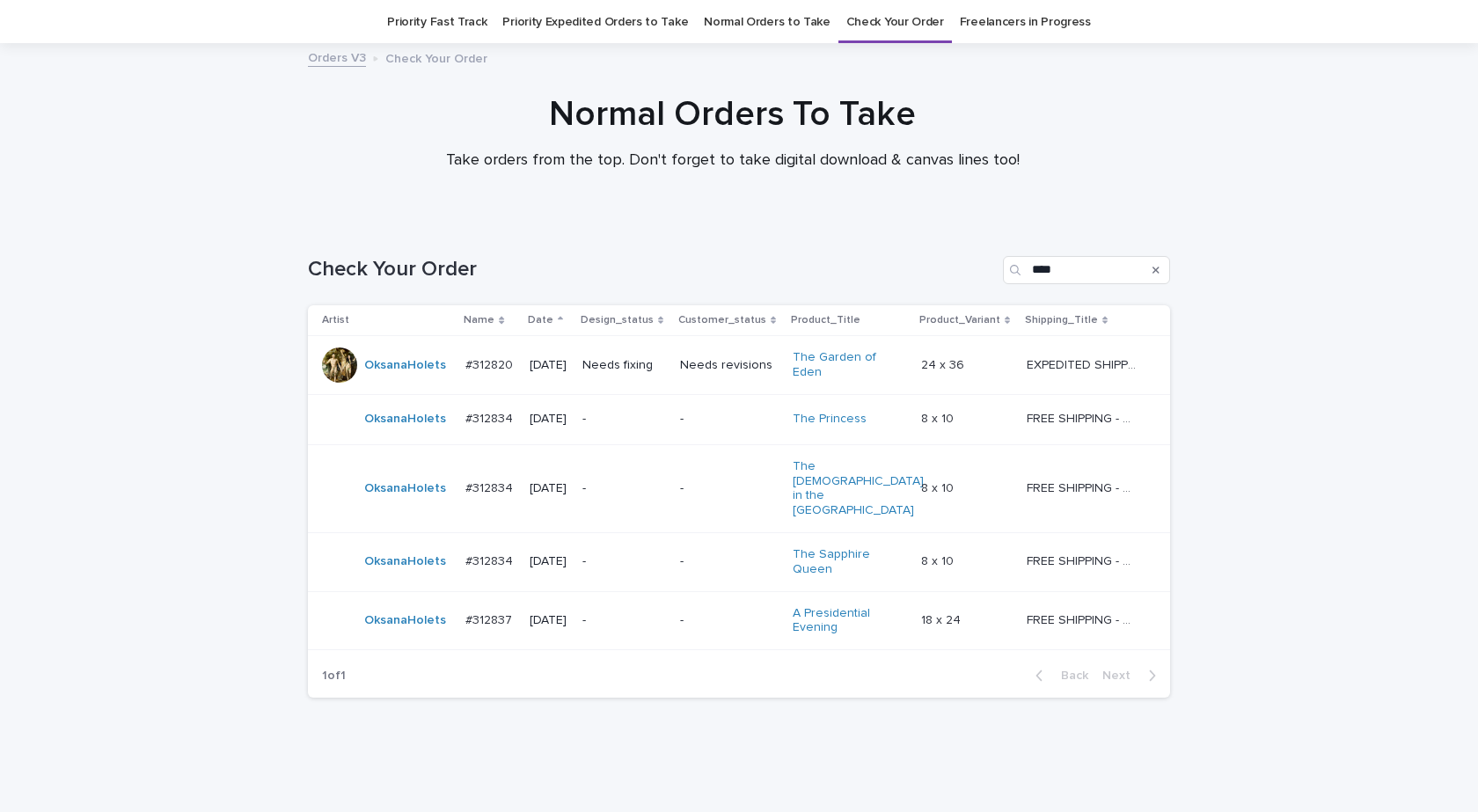
click at [406, 603] on div "OksanaHolets" at bounding box center [387, 620] width 129 height 35
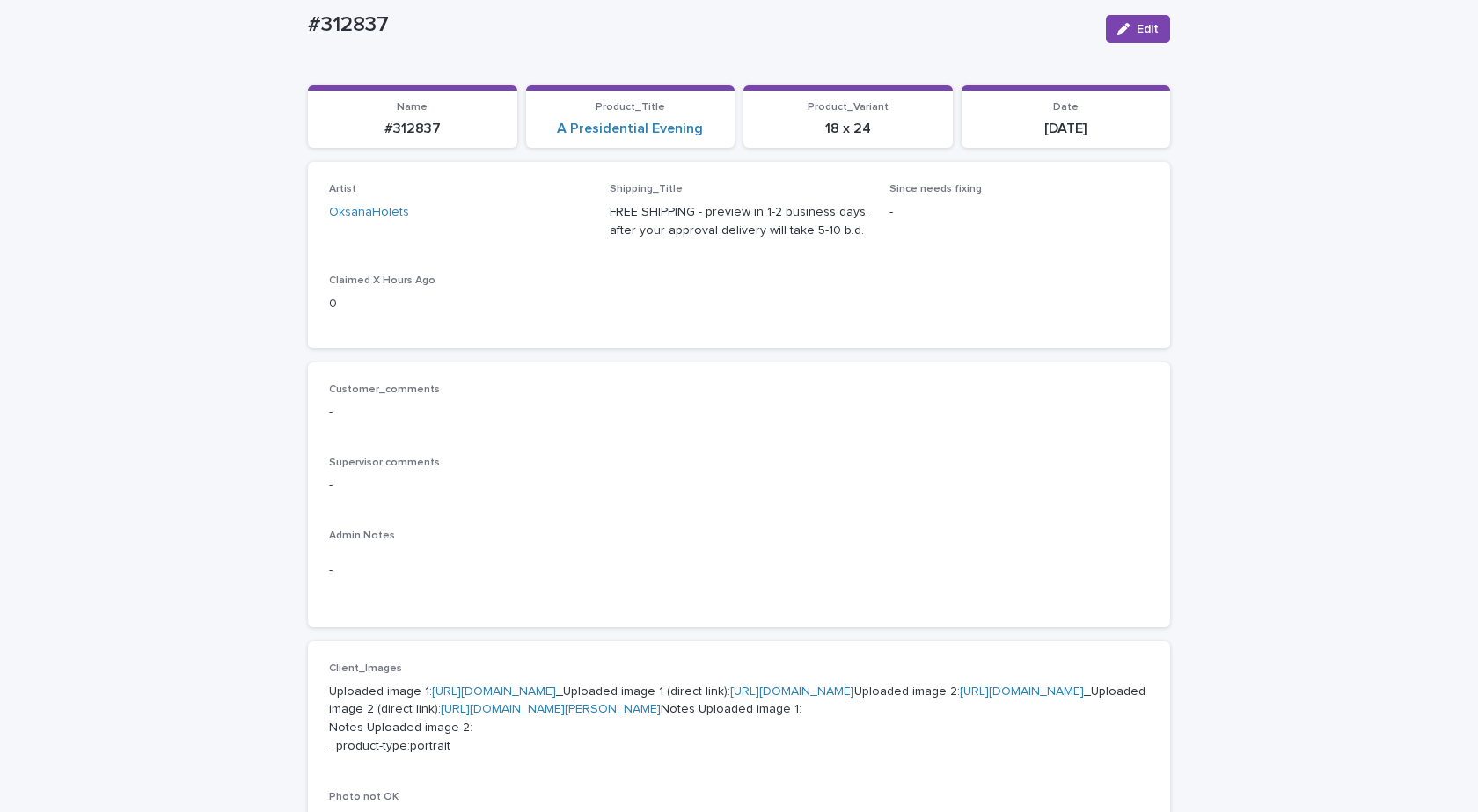
scroll to position [440, 0]
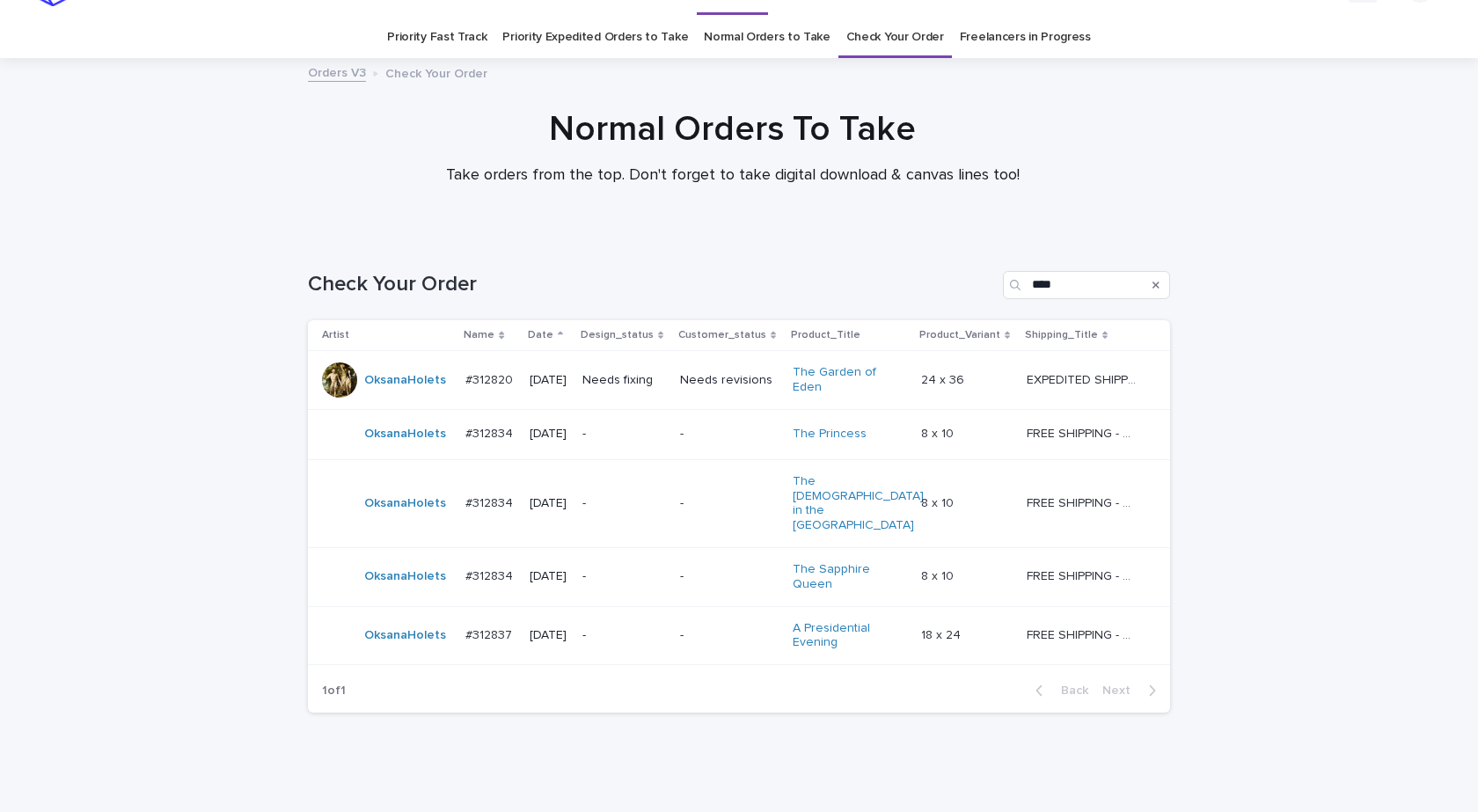
scroll to position [55, 0]
